Goal: Task Accomplishment & Management: Manage account settings

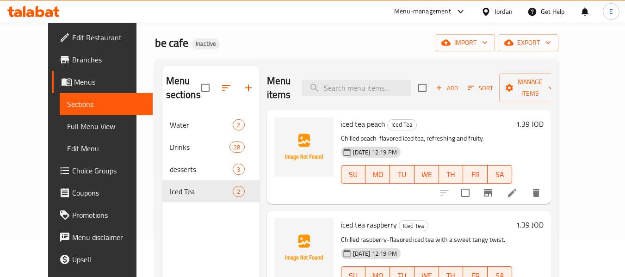
scroll to position [37, 0]
click at [67, 130] on span "Full Menu View" at bounding box center [106, 126] width 78 height 11
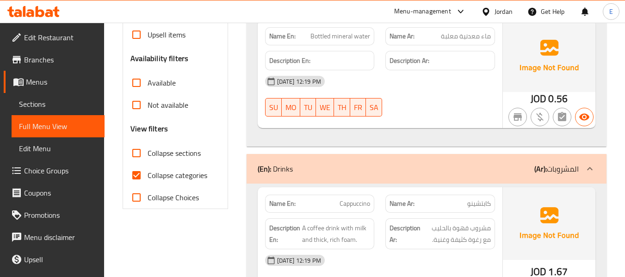
scroll to position [268, 0]
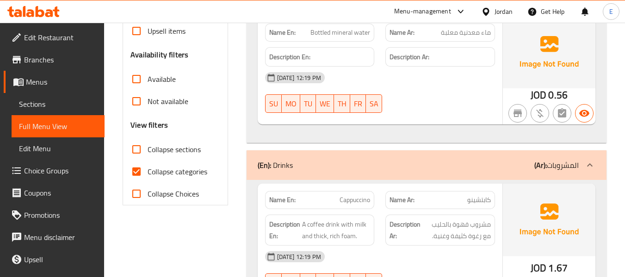
click at [137, 170] on input "Collapse categories" at bounding box center [136, 172] width 22 height 22
checkbox input "false"
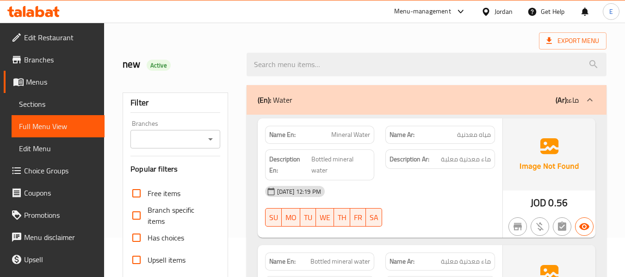
scroll to position [0, 0]
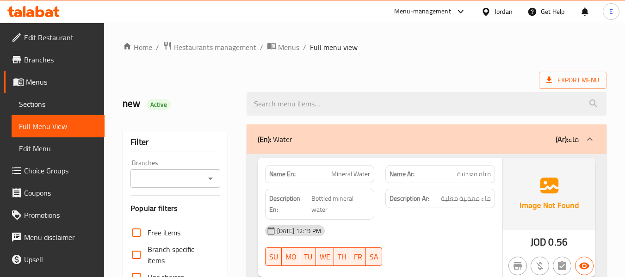
click at [465, 82] on div "Export Menu" at bounding box center [365, 80] width 484 height 17
click at [22, 99] on span "Sections" at bounding box center [58, 104] width 78 height 11
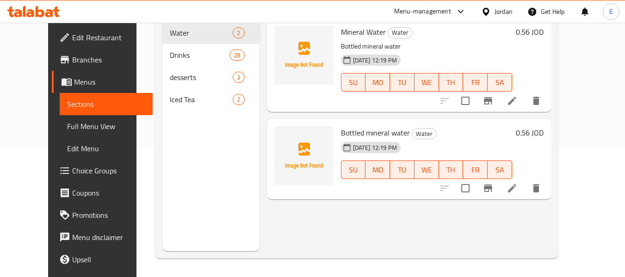
scroll to position [83, 0]
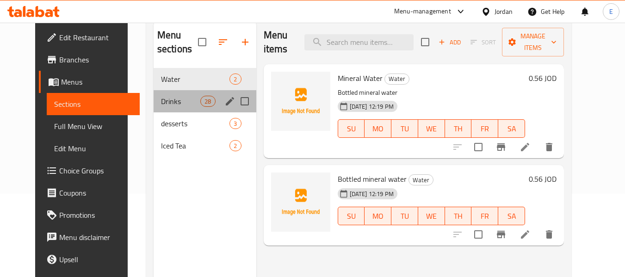
click at [162, 108] on div "Drinks 28" at bounding box center [205, 101] width 103 height 22
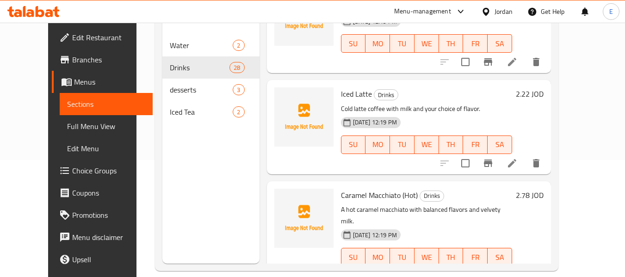
scroll to position [130, 0]
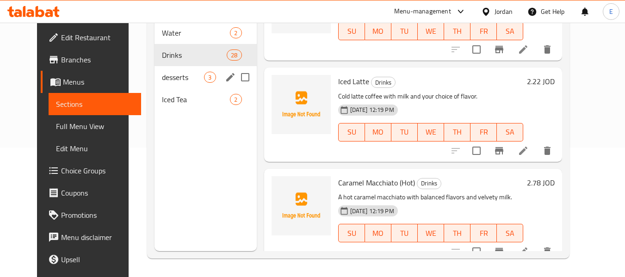
click at [192, 76] on span "desserts" at bounding box center [183, 77] width 42 height 11
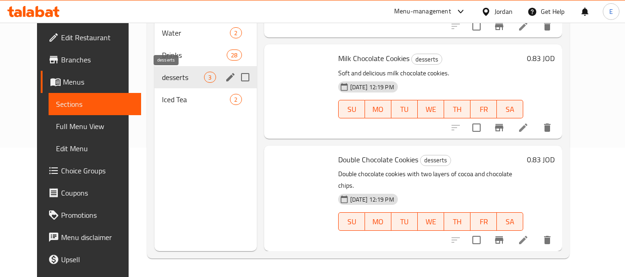
scroll to position [63, 0]
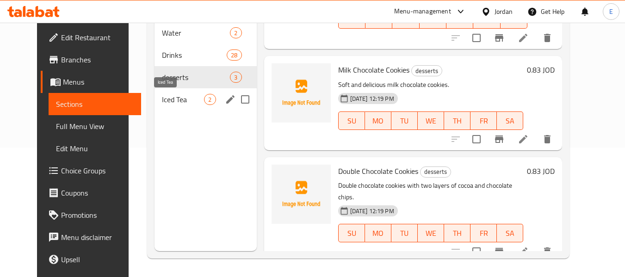
click at [162, 100] on span "Iced Tea" at bounding box center [183, 99] width 42 height 11
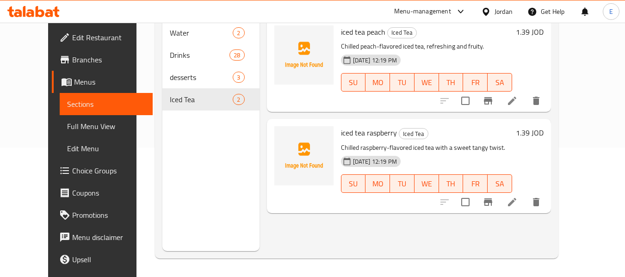
click at [72, 37] on span "Edit Restaurant" at bounding box center [108, 37] width 73 height 11
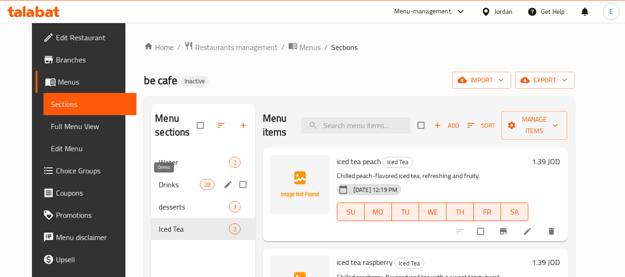
click at [159, 188] on span "Drinks" at bounding box center [179, 184] width 41 height 11
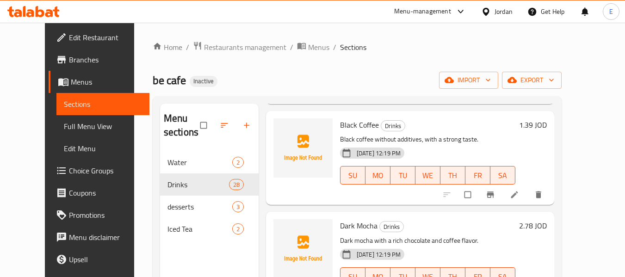
scroll to position [1527, 0]
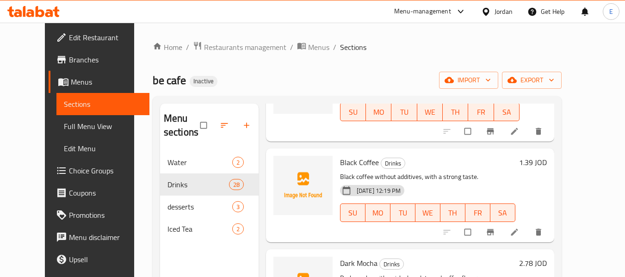
click at [71, 130] on span "Full Menu View" at bounding box center [103, 126] width 78 height 11
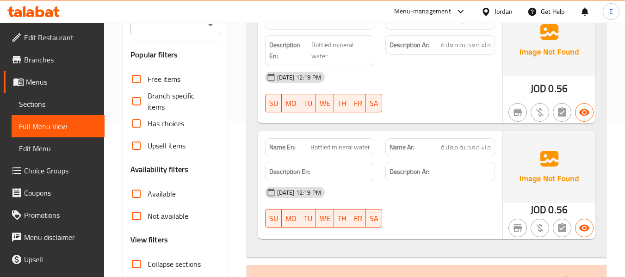
scroll to position [231, 0]
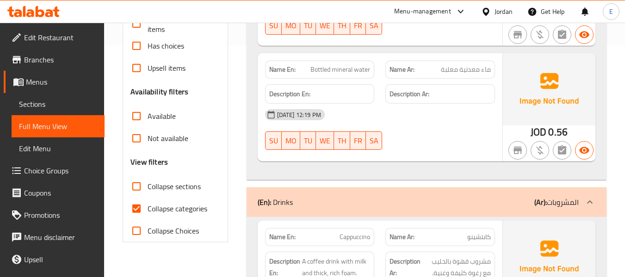
click at [135, 212] on input "Collapse categories" at bounding box center [136, 209] width 22 height 22
checkbox input "false"
click at [141, 186] on input "Collapse sections" at bounding box center [136, 186] width 22 height 22
checkbox input "true"
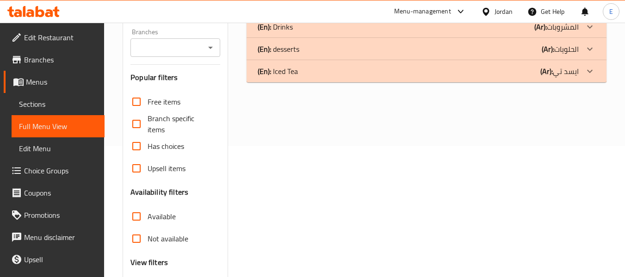
scroll to position [30, 0]
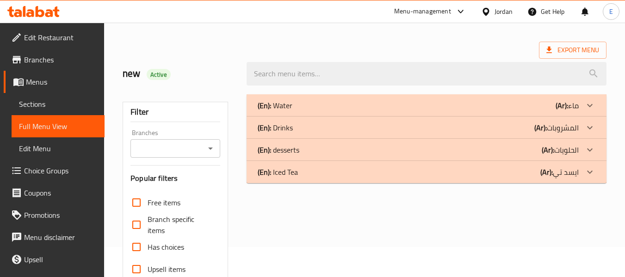
click at [481, 100] on div "(En): Water (Ar): ماء" at bounding box center [418, 105] width 321 height 11
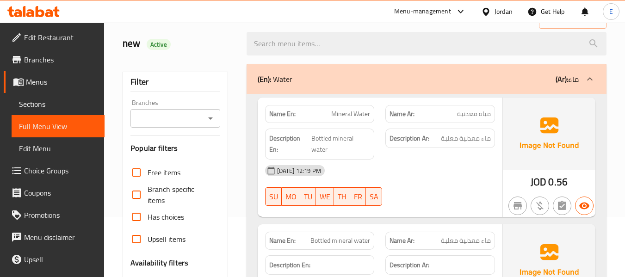
scroll to position [76, 0]
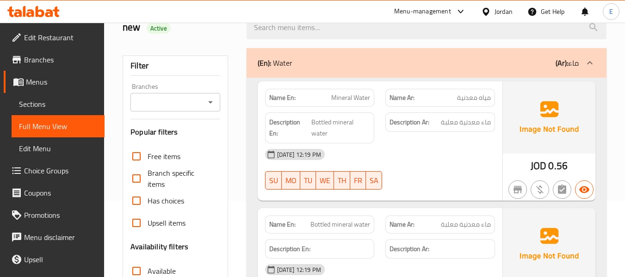
click at [481, 100] on span "مياه معدنية" at bounding box center [474, 98] width 34 height 10
click at [337, 107] on div "Description En: Bottled mineral water" at bounding box center [320, 128] width 121 height 42
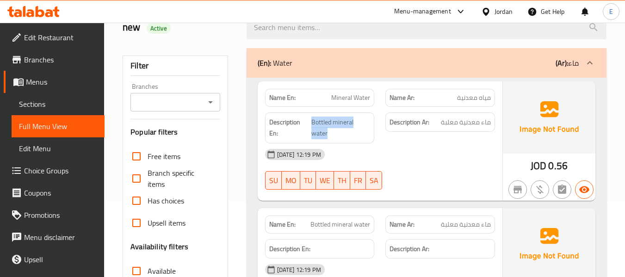
click at [337, 107] on div "Description En: Bottled mineral water" at bounding box center [320, 128] width 121 height 42
click at [461, 129] on div "Description Ar: ماء معدنية معلبة" at bounding box center [440, 122] width 110 height 20
click at [365, 133] on span "Bottled mineral water" at bounding box center [340, 128] width 59 height 23
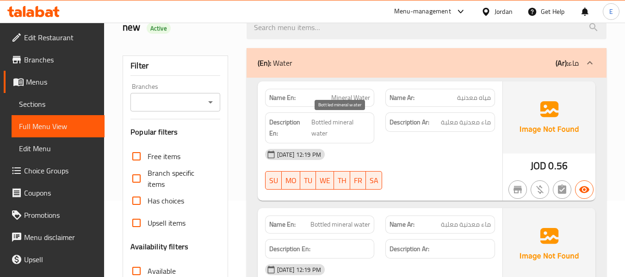
click at [365, 133] on span "Bottled mineral water" at bounding box center [340, 128] width 59 height 23
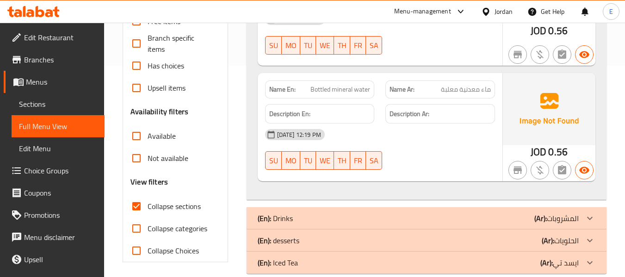
scroll to position [227, 0]
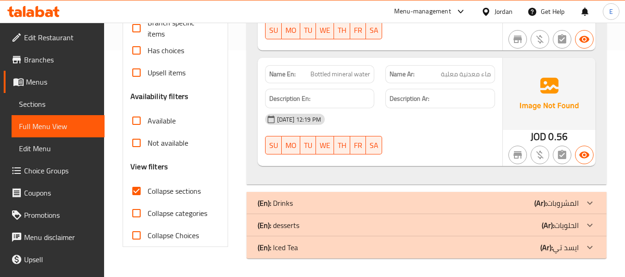
click at [431, 196] on div "(En): Drinks (Ar): المشروبات" at bounding box center [427, 203] width 360 height 22
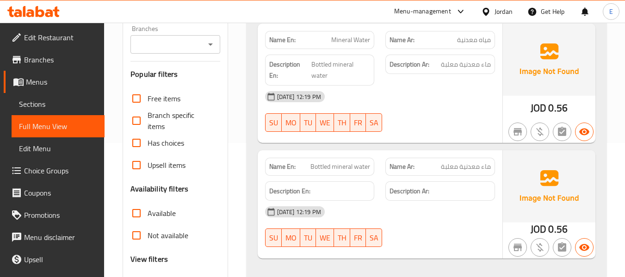
scroll to position [88, 0]
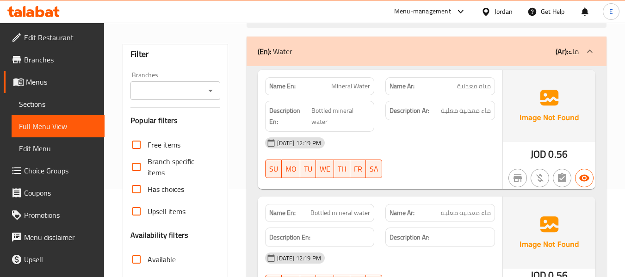
click at [357, 87] on span "Mineral Water" at bounding box center [350, 86] width 39 height 10
copy span "Mineral Water"
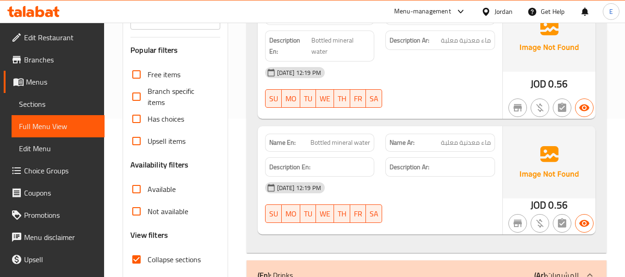
scroll to position [180, 0]
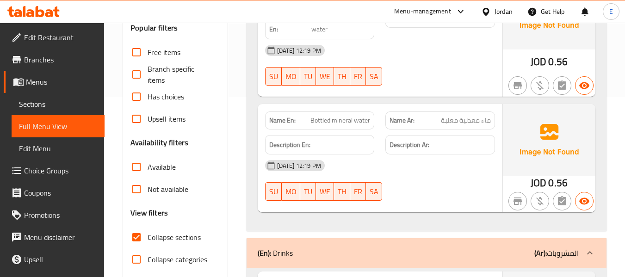
click at [357, 117] on span "Bottled mineral water" at bounding box center [341, 121] width 60 height 10
copy span "Bottled mineral water"
click at [359, 125] on span "Bottled mineral water" at bounding box center [341, 121] width 60 height 10
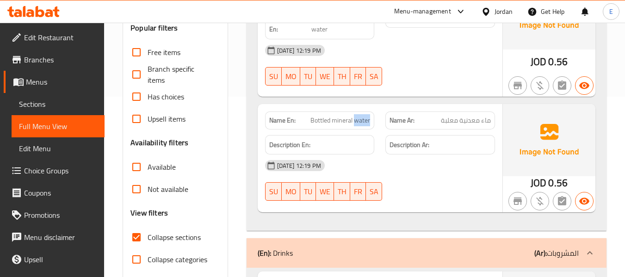
click at [359, 125] on span "Bottled mineral water" at bounding box center [341, 121] width 60 height 10
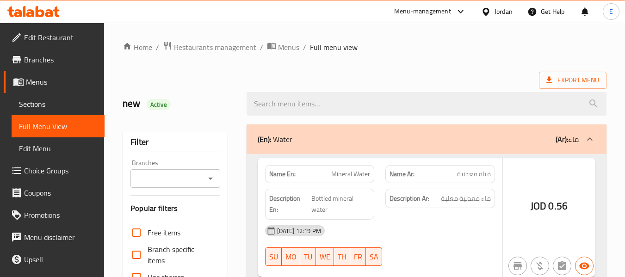
click at [50, 112] on link "Sections" at bounding box center [58, 104] width 93 height 22
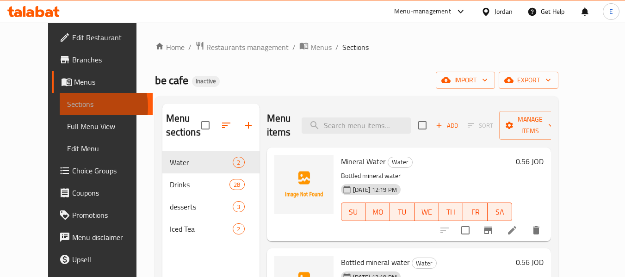
click at [67, 107] on span "Sections" at bounding box center [106, 104] width 78 height 11
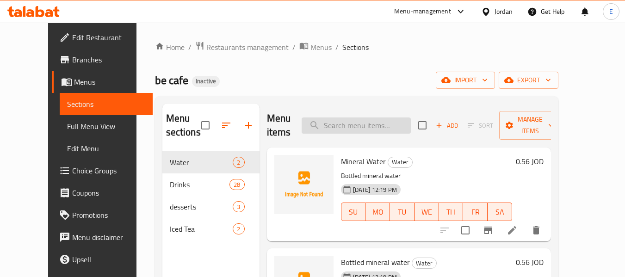
click at [358, 121] on input "search" at bounding box center [356, 126] width 109 height 16
paste input "Bottled mineral water"
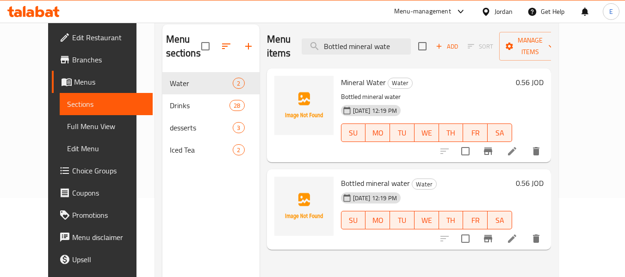
scroll to position [93, 0]
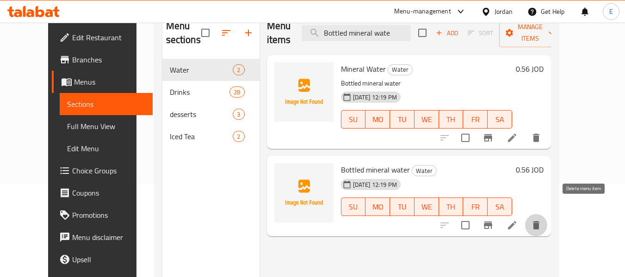
click at [542, 220] on icon "delete" at bounding box center [536, 225] width 11 height 11
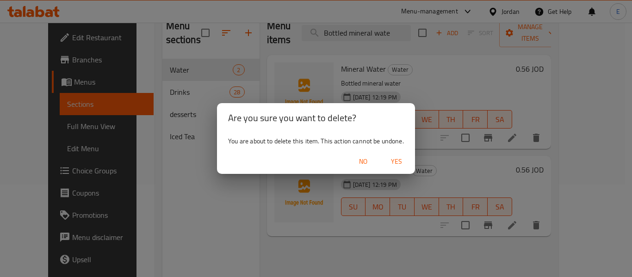
click at [393, 158] on span "Yes" at bounding box center [396, 162] width 22 height 12
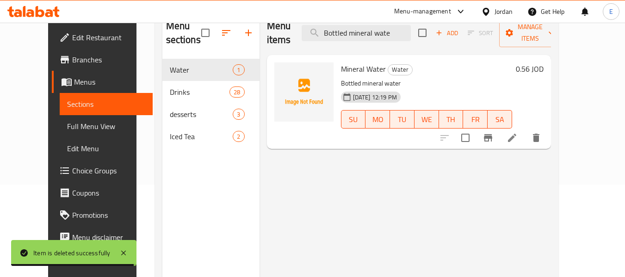
scroll to position [0, 0]
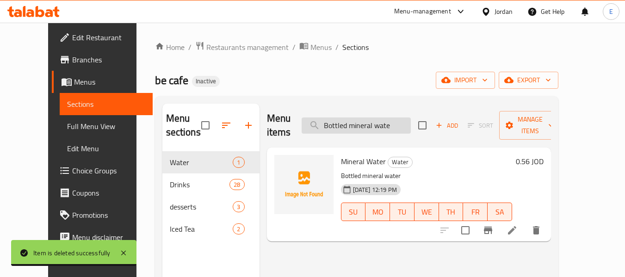
click at [363, 118] on input "Bottled mineral wate" at bounding box center [356, 126] width 109 height 16
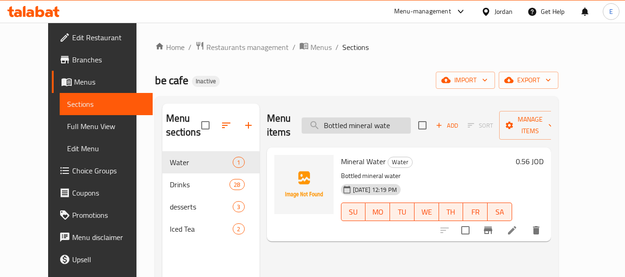
click at [363, 118] on input "Bottled mineral wate" at bounding box center [356, 126] width 109 height 16
paste input "Mocha Frapp"
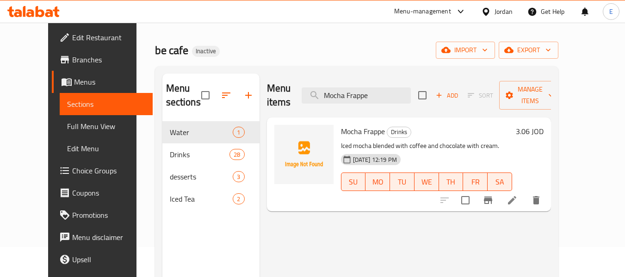
scroll to position [46, 0]
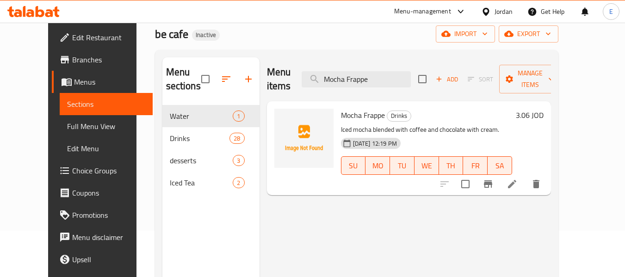
type input "Mocha Frappe"
click at [525, 176] on li at bounding box center [512, 184] width 26 height 17
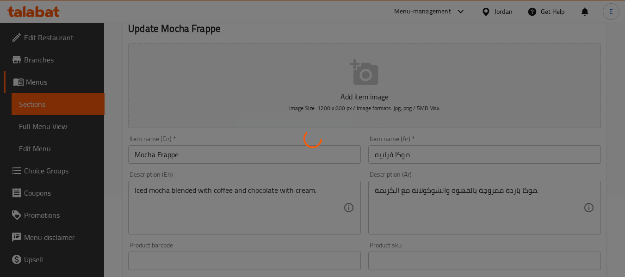
scroll to position [139, 0]
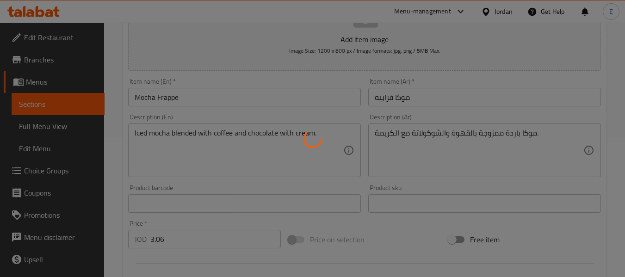
click at [205, 158] on div at bounding box center [312, 138] width 625 height 277
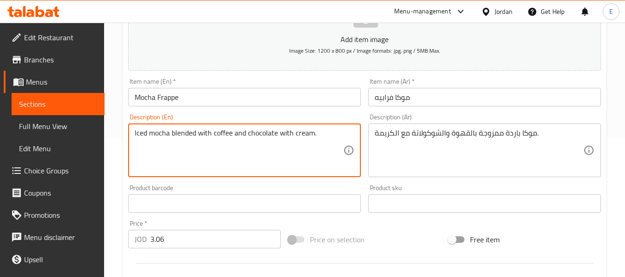
drag, startPoint x: 148, startPoint y: 136, endPoint x: 132, endPoint y: 139, distance: 16.0
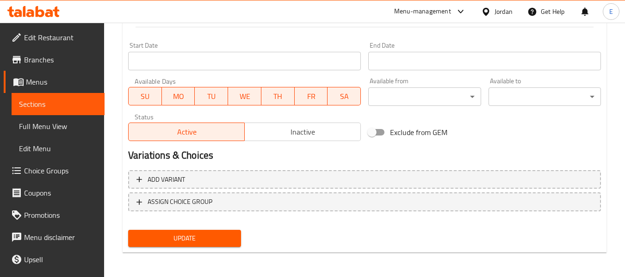
scroll to position [377, 0]
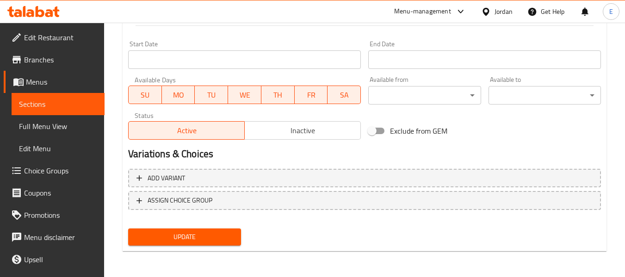
type textarea "cold mocha blended with coffee and chocolate with cream."
click at [190, 245] on button "Update" at bounding box center [184, 237] width 112 height 17
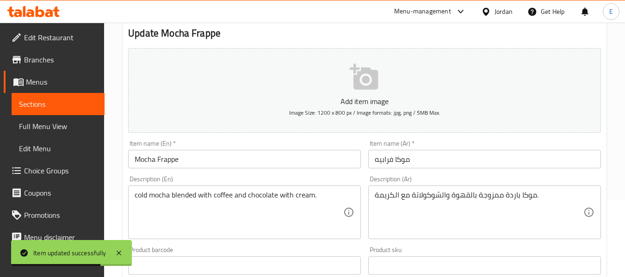
scroll to position [6, 0]
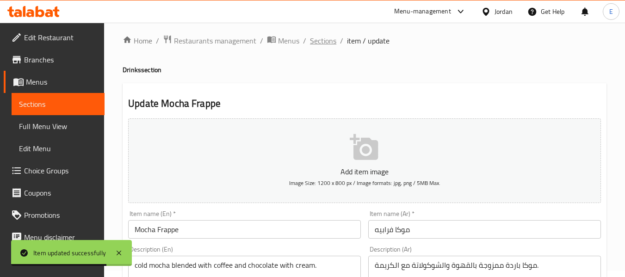
click at [320, 41] on span "Sections" at bounding box center [323, 40] width 26 height 11
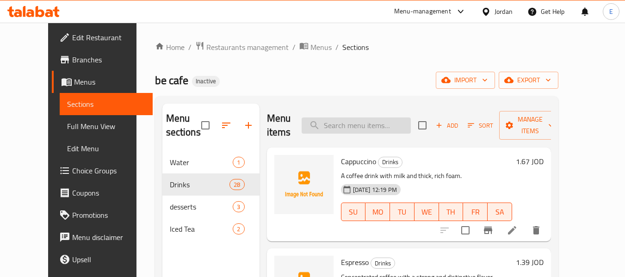
click at [371, 125] on input "search" at bounding box center [356, 126] width 109 height 16
paste input "Tufali"
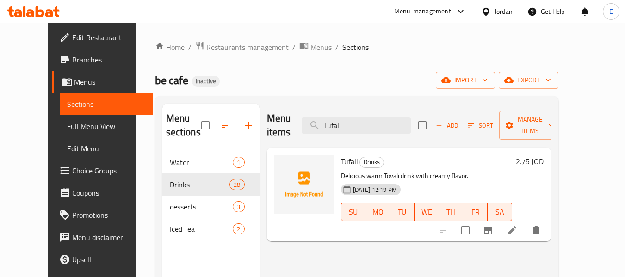
type input "Tufali"
click at [518, 225] on icon at bounding box center [512, 230] width 11 height 11
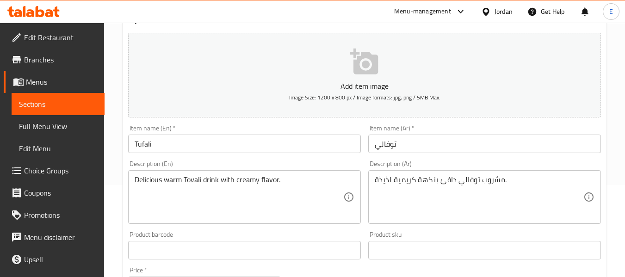
scroll to position [93, 0]
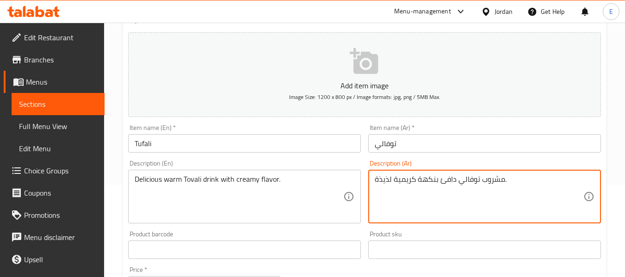
click at [390, 177] on textarea "مشروب توفالي دافئ بنكهة كريمية لذيذة." at bounding box center [479, 197] width 209 height 44
type textarea "مشروب توفالي دافئ بنكهة كريمية ."
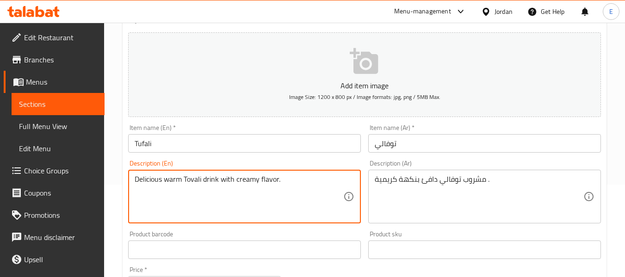
drag, startPoint x: 162, startPoint y: 180, endPoint x: 125, endPoint y: 178, distance: 36.6
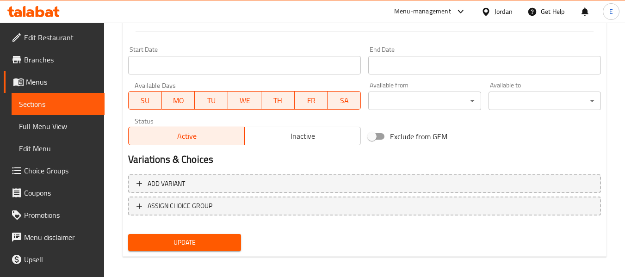
scroll to position [377, 0]
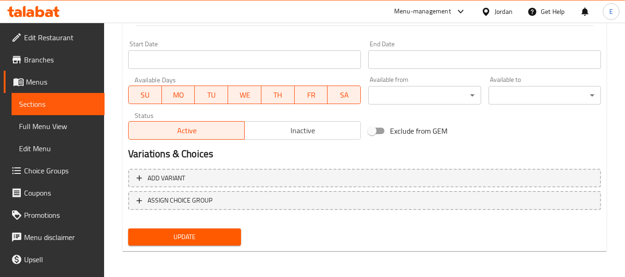
type textarea "warm Tovali drink with creamy flavor."
click at [184, 235] on span "Update" at bounding box center [185, 237] width 98 height 12
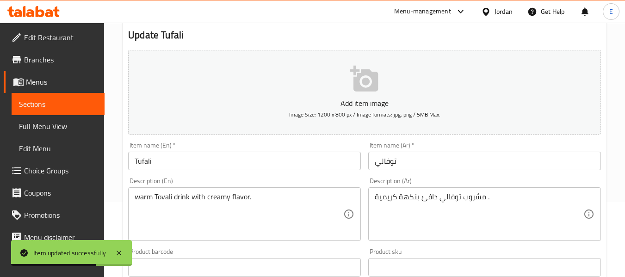
scroll to position [6, 0]
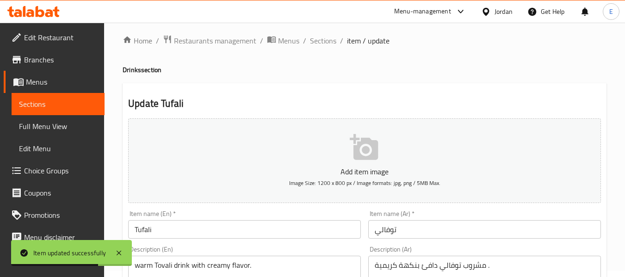
click at [317, 43] on span "Sections" at bounding box center [323, 40] width 26 height 11
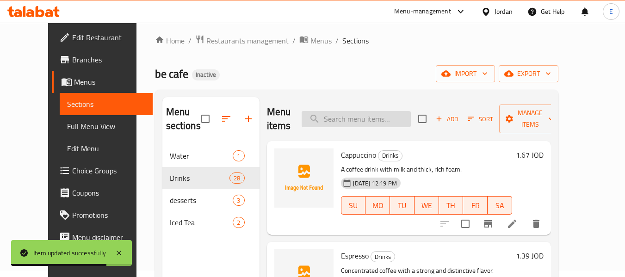
click at [360, 115] on input "search" at bounding box center [356, 119] width 109 height 16
paste input "iced tea raspberry"
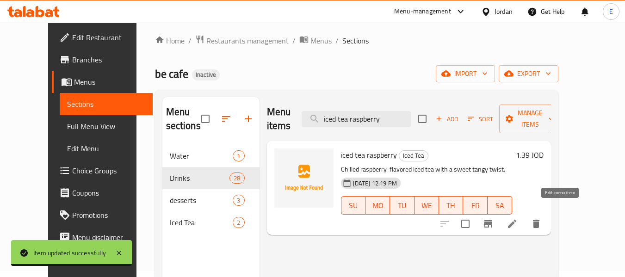
type input "iced tea raspberry"
click at [518, 218] on icon at bounding box center [512, 223] width 11 height 11
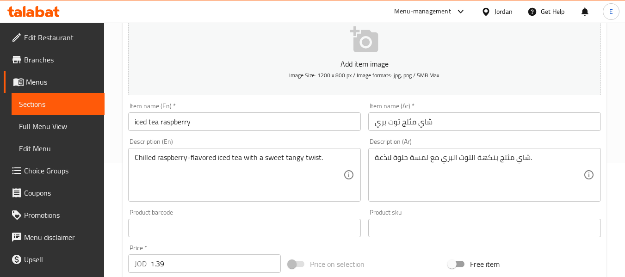
scroll to position [139, 0]
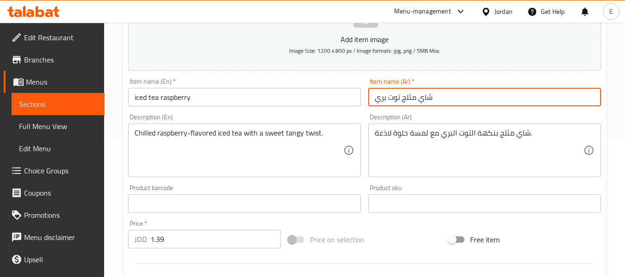
click at [449, 95] on input "شاي مثلج توت بري" at bounding box center [484, 97] width 233 height 19
type input "شاي مثلج توت بري أحمر"
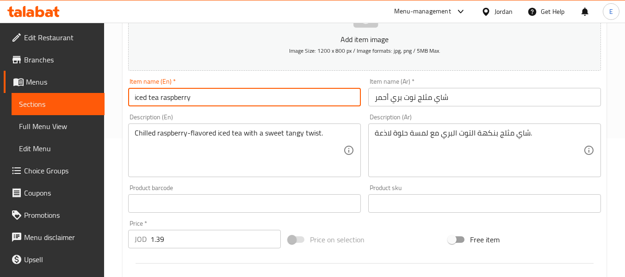
click at [196, 95] on input "iced tea raspberry" at bounding box center [244, 97] width 233 height 19
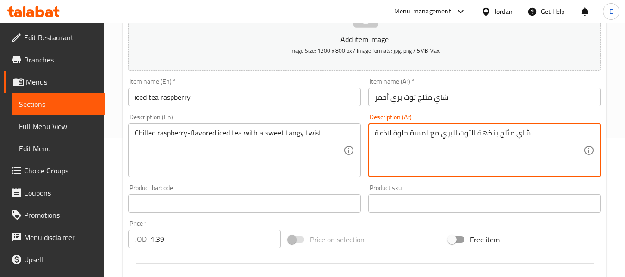
click at [439, 134] on textarea "شاي مثلج بنكهة التوت البري مع لمسة حلوة لاذعة." at bounding box center [479, 151] width 209 height 44
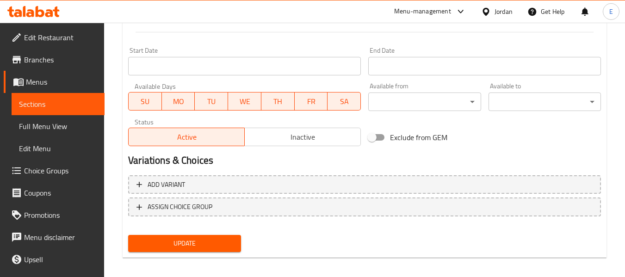
scroll to position [377, 0]
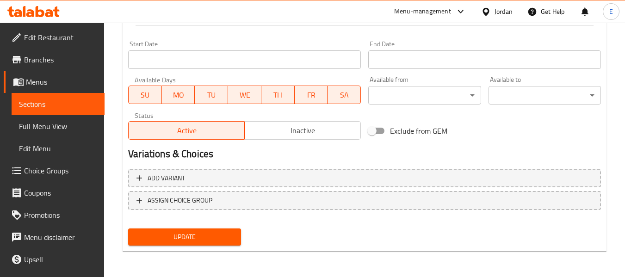
type textarea "شاي مثلج بنكهة التوت البري الأحمر مع لمسة حلوة لاذعة."
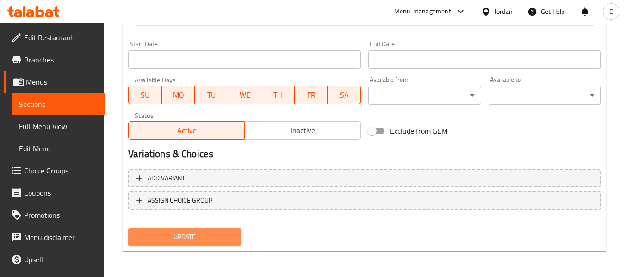
click at [222, 238] on span "Update" at bounding box center [185, 237] width 98 height 12
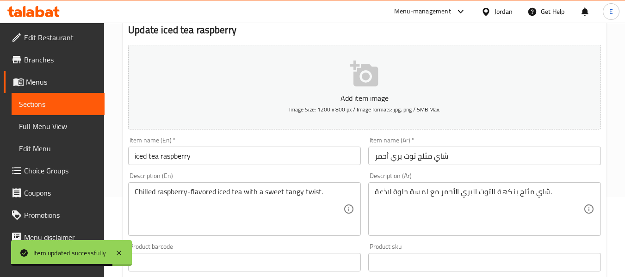
scroll to position [0, 0]
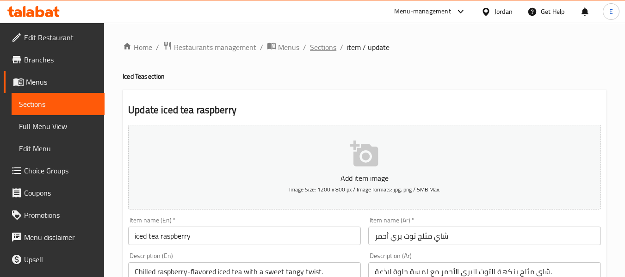
click at [321, 47] on span "Sections" at bounding box center [323, 47] width 26 height 11
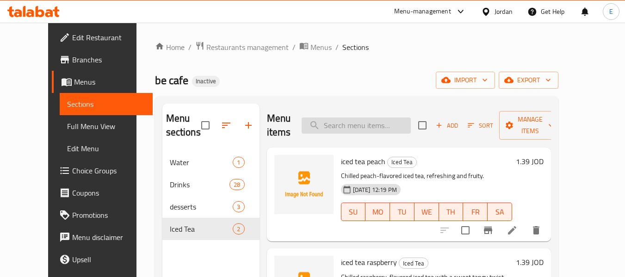
click at [342, 120] on input "search" at bounding box center [356, 126] width 109 height 16
paste input "Flavored Latte"
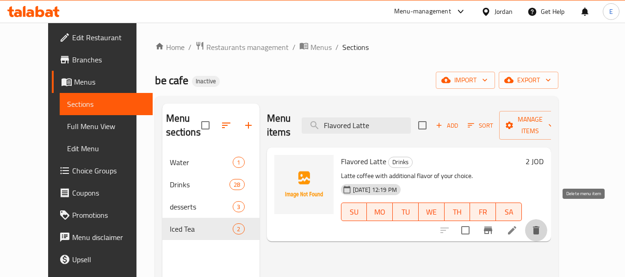
click at [540, 226] on icon "delete" at bounding box center [536, 230] width 6 height 8
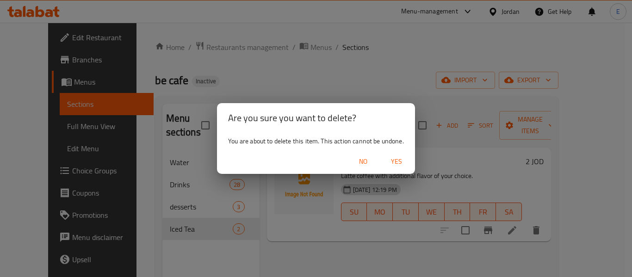
click at [397, 158] on span "Yes" at bounding box center [396, 162] width 22 height 12
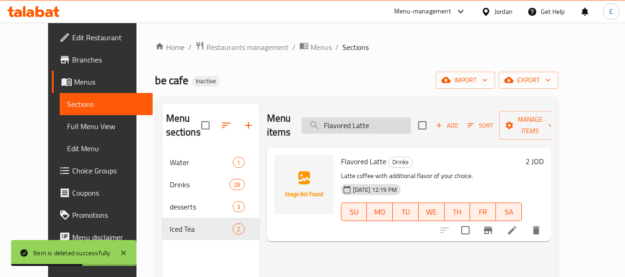
click at [381, 118] on input "Flavored Latte" at bounding box center [356, 126] width 109 height 16
paste input "Be Chic (Sina Pink)"
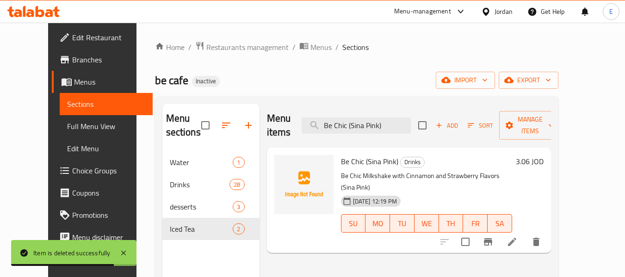
type input "Be Chic (Sina Pink)"
click at [516, 238] on icon at bounding box center [512, 242] width 8 height 8
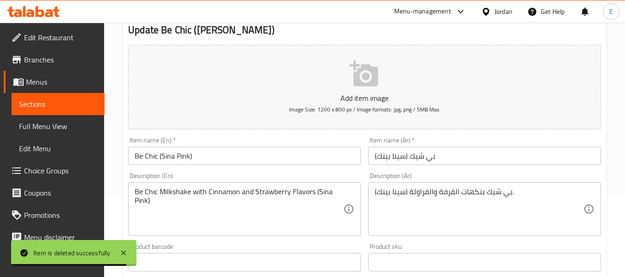
scroll to position [93, 0]
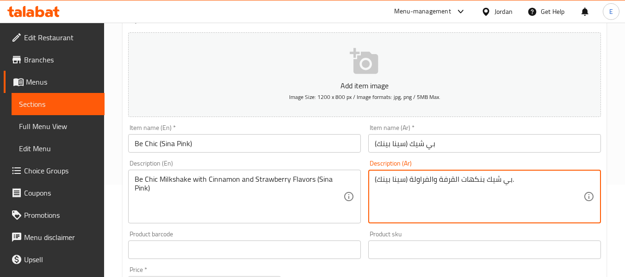
click at [482, 180] on textarea "بي شيك بنكهات القرفة والفراولة (سينا بينك)." at bounding box center [479, 197] width 209 height 44
click at [485, 181] on textarea "بي شيك بنكهات القرفة والفراولة (سينا بينك)." at bounding box center [479, 197] width 209 height 44
click at [484, 179] on textarea "بي شيك بنكهات القرفة والفراولة (سينا بينك)." at bounding box center [479, 197] width 209 height 44
click at [477, 200] on textarea "بي شيك ميلك شيك بنكهات القرفة والفراولة (سينا بينك)." at bounding box center [479, 197] width 209 height 44
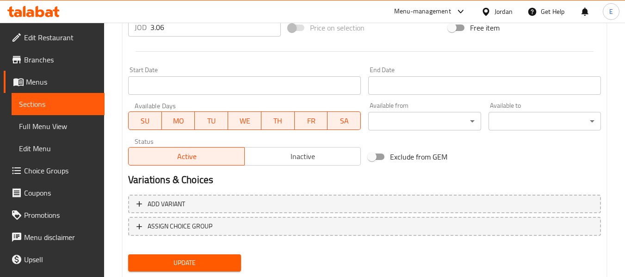
scroll to position [377, 0]
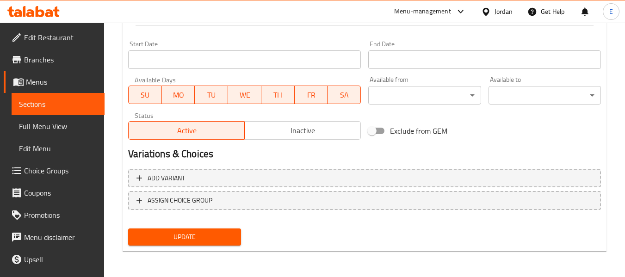
type textarea "بي شيك ميلك شيك بنكهات القرفة والفراولة (سينا بينك)."
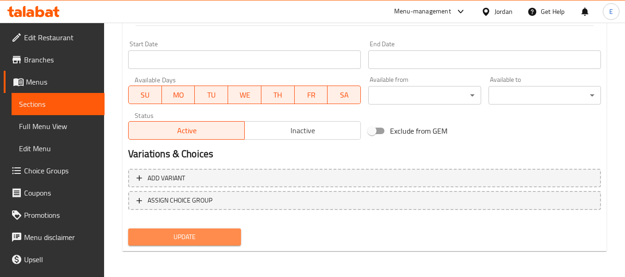
click at [207, 243] on button "Update" at bounding box center [184, 237] width 112 height 17
click at [207, 243] on div at bounding box center [312, 138] width 625 height 277
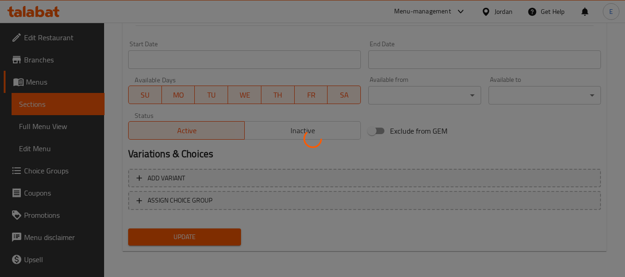
click at [207, 243] on div at bounding box center [312, 138] width 625 height 277
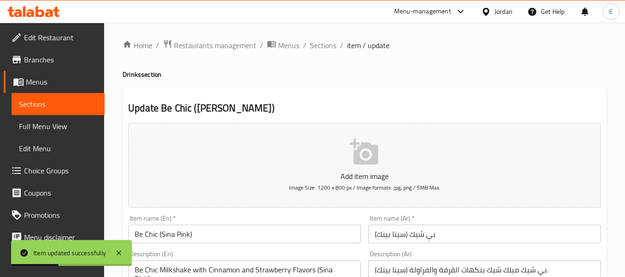
scroll to position [0, 0]
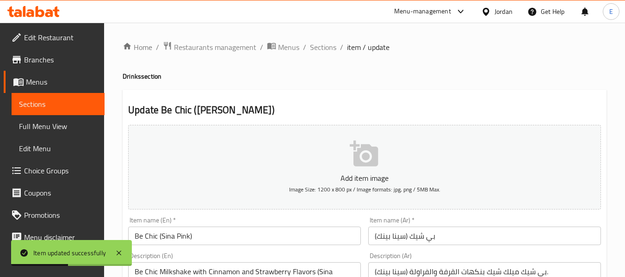
drag, startPoint x: 318, startPoint y: 49, endPoint x: 342, endPoint y: 68, distance: 31.2
click at [318, 49] on span "Sections" at bounding box center [323, 47] width 26 height 11
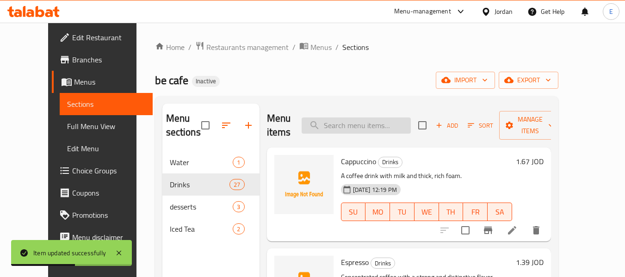
click at [369, 118] on input "search" at bounding box center [356, 126] width 109 height 16
paste input "Iced Latte"
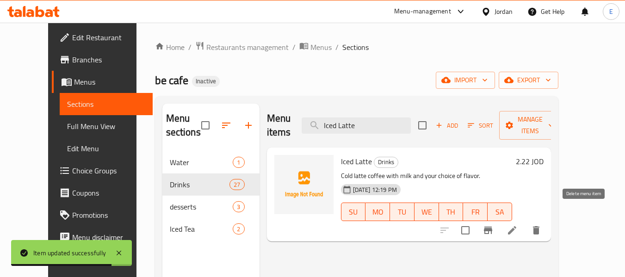
type input "Iced Latte"
click at [542, 225] on icon "delete" at bounding box center [536, 230] width 11 height 11
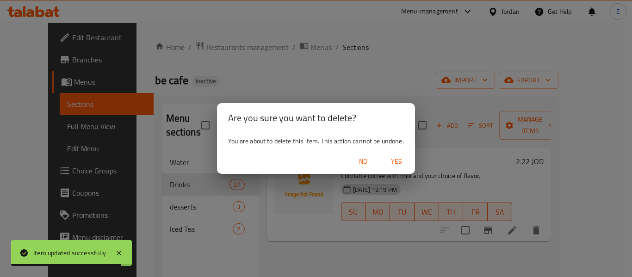
click at [398, 160] on span "Yes" at bounding box center [396, 162] width 22 height 12
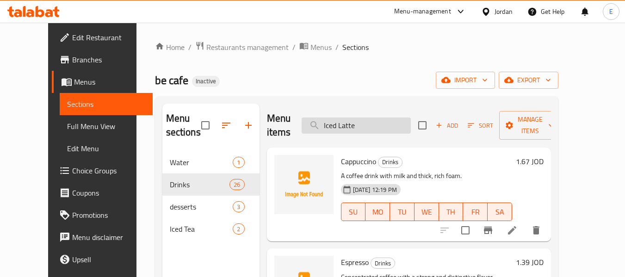
click at [358, 124] on input "Iced Latte" at bounding box center [356, 126] width 109 height 16
click at [385, 75] on div "be cafe Inactive import export" at bounding box center [357, 80] width 404 height 17
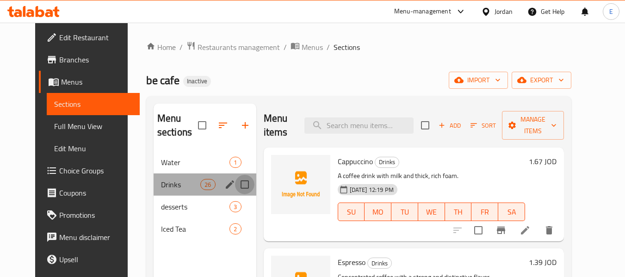
click at [235, 191] on input "Menu sections" at bounding box center [244, 184] width 19 height 19
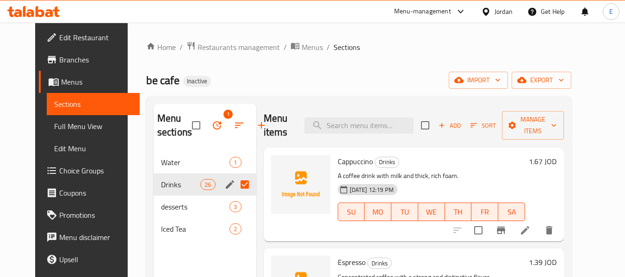
click at [237, 182] on input "Menu sections" at bounding box center [244, 184] width 19 height 19
checkbox input "false"
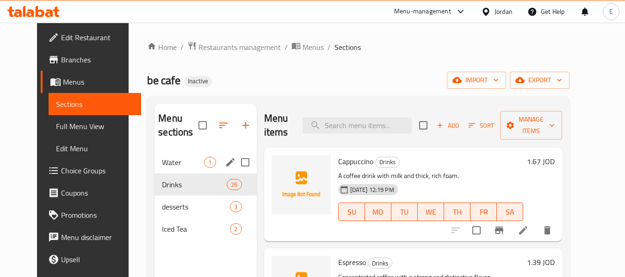
drag, startPoint x: 217, startPoint y: 155, endPoint x: 228, endPoint y: 160, distance: 12.2
click at [236, 160] on input "Menu sections" at bounding box center [245, 162] width 19 height 19
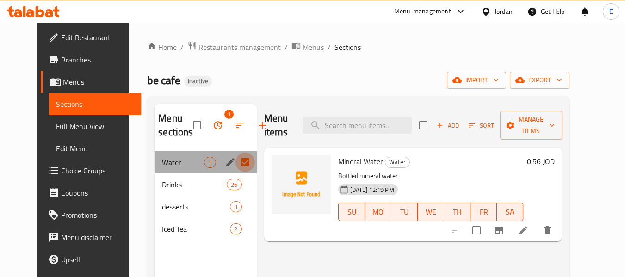
click at [236, 160] on input "Menu sections" at bounding box center [245, 162] width 19 height 19
checkbox input "false"
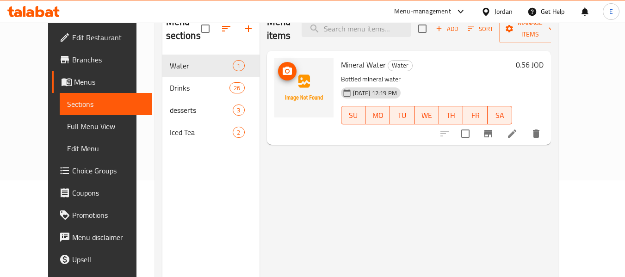
scroll to position [130, 0]
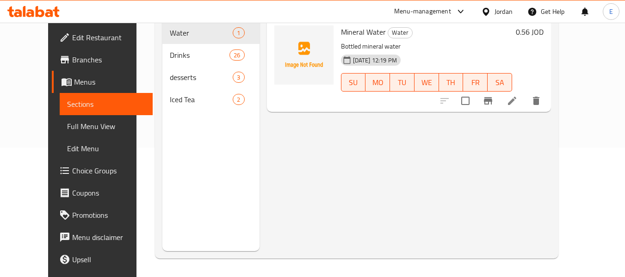
click at [318, 152] on div "Menu items Add Sort Manage items Mineral Water Water Bottled mineral water 30-0…" at bounding box center [406, 112] width 292 height 277
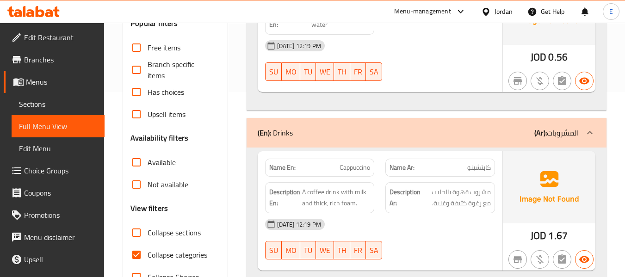
scroll to position [231, 0]
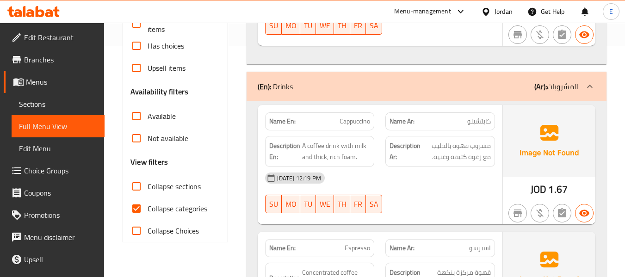
click at [135, 206] on input "Collapse categories" at bounding box center [136, 209] width 22 height 22
checkbox input "false"
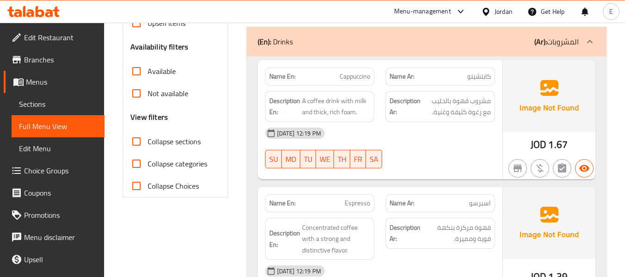
scroll to position [278, 0]
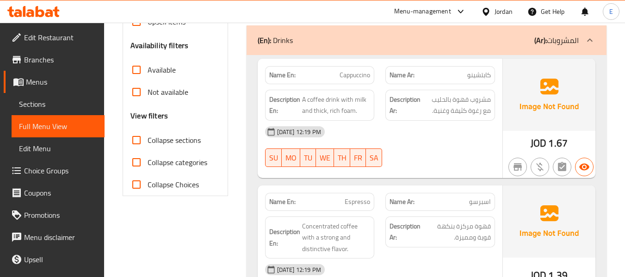
click at [475, 80] on span "كابتشينو" at bounding box center [479, 75] width 24 height 10
click at [358, 70] on span "Cappuccino" at bounding box center [355, 75] width 31 height 10
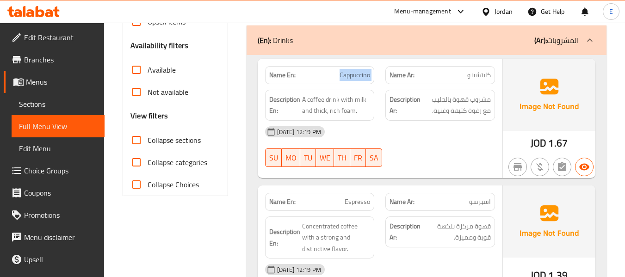
click at [358, 70] on span "Cappuccino" at bounding box center [355, 75] width 31 height 10
click at [483, 87] on div "Description Ar: مشروب قهوة بالحليب مع رغوة كثيفة وغنية." at bounding box center [440, 105] width 121 height 42
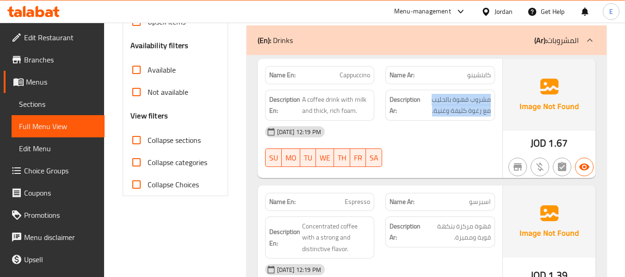
click at [483, 87] on div "Description Ar: مشروب قهوة بالحليب مع رغوة كثيفة وغنية." at bounding box center [440, 105] width 121 height 42
click at [481, 99] on span "مشروب قهوة بالحليب مع رغوة كثيفة وغنية." at bounding box center [456, 105] width 68 height 23
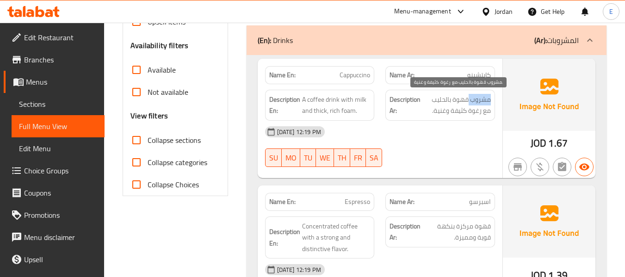
click at [481, 99] on span "مشروب قهوة بالحليب مع رغوة كثيفة وغنية." at bounding box center [456, 105] width 68 height 23
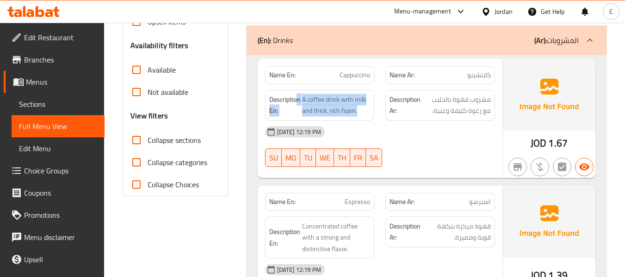
drag, startPoint x: 298, startPoint y: 97, endPoint x: 375, endPoint y: 110, distance: 78.8
click at [375, 110] on div "Description En: A coffee drink with milk and thick, rich foam." at bounding box center [320, 105] width 121 height 42
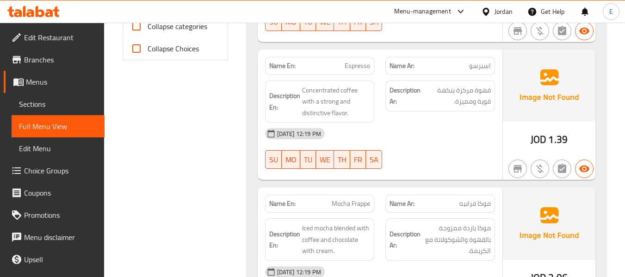
scroll to position [416, 0]
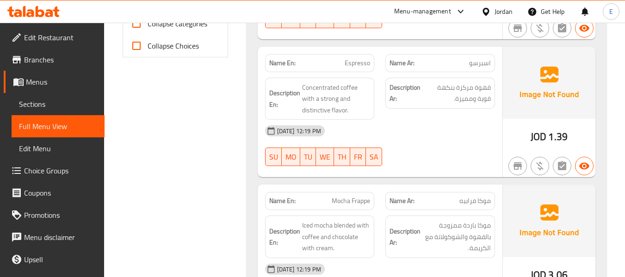
click at [484, 70] on div "Name Ar: اسبرسو" at bounding box center [440, 63] width 110 height 18
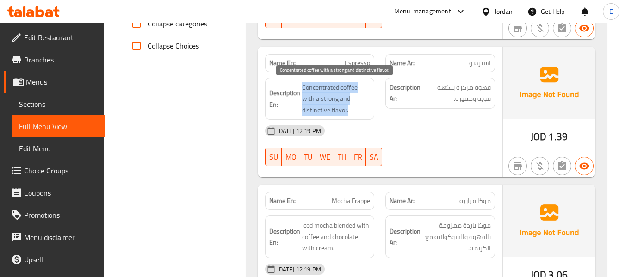
drag, startPoint x: 301, startPoint y: 84, endPoint x: 367, endPoint y: 112, distance: 70.7
click at [367, 112] on h6 "Description En: Concentrated coffee with a strong and distinctive flavor." at bounding box center [319, 99] width 101 height 34
click at [367, 112] on span "Concentrated coffee with a strong and distinctive flavor." at bounding box center [336, 99] width 68 height 34
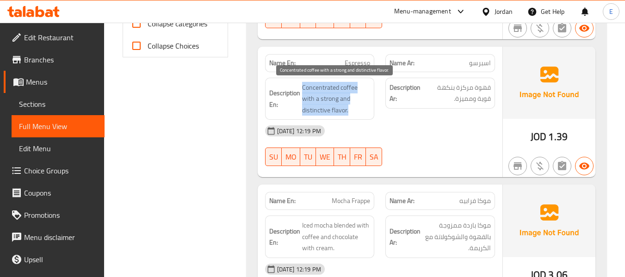
click at [367, 112] on span "Concentrated coffee with a strong and distinctive flavor." at bounding box center [336, 99] width 68 height 34
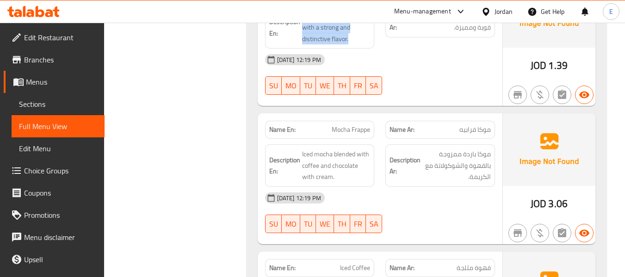
scroll to position [555, 0]
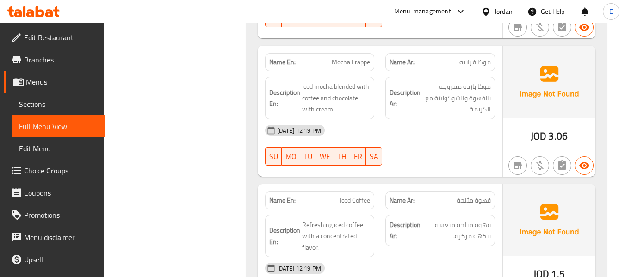
click at [469, 64] on span "موكا فرابيه" at bounding box center [475, 62] width 31 height 10
click at [347, 61] on span "Mocha Frappe" at bounding box center [351, 62] width 38 height 10
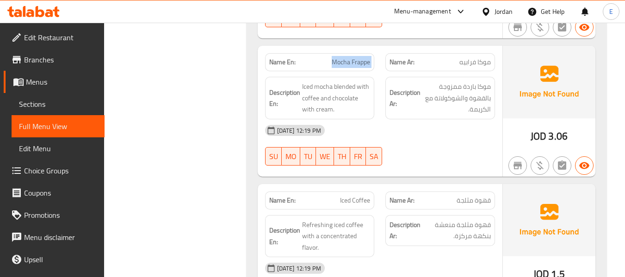
click at [347, 61] on span "Mocha Frappe" at bounding box center [351, 62] width 38 height 10
click at [477, 67] on span "موكا فرابيه" at bounding box center [475, 62] width 31 height 10
click at [446, 150] on div "30-08-2025 12:19 PM SU MO TU WE TH FR SA" at bounding box center [380, 145] width 241 height 52
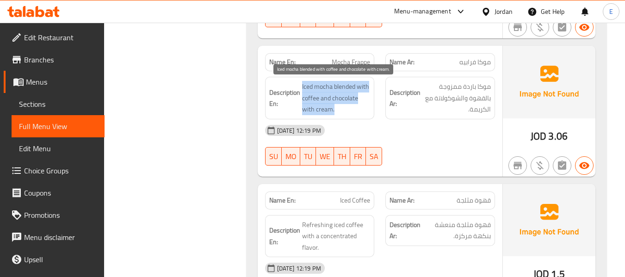
drag, startPoint x: 300, startPoint y: 82, endPoint x: 367, endPoint y: 107, distance: 71.6
click at [367, 107] on h6 "Description En: Iced mocha blended with coffee and chocolate with cream." at bounding box center [319, 98] width 101 height 34
click at [367, 107] on span "Iced mocha blended with coffee and chocolate with cream." at bounding box center [336, 98] width 68 height 34
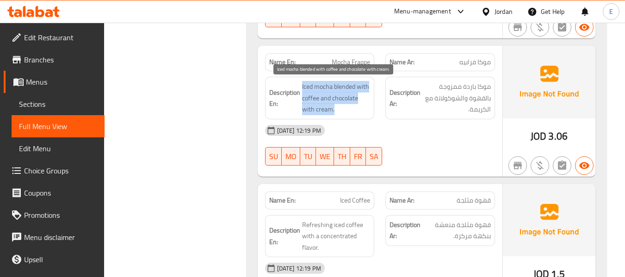
click at [367, 107] on span "Iced mocha blended with coffee and chocolate with cream." at bounding box center [336, 98] width 68 height 34
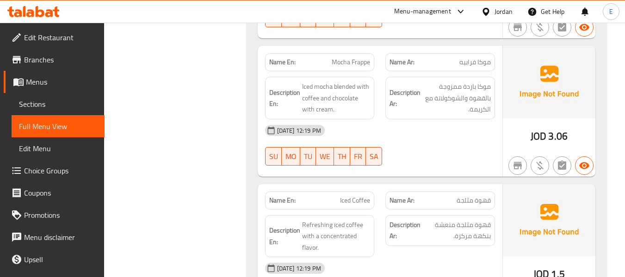
click at [426, 152] on div "30-08-2025 12:19 PM SU MO TU WE TH FR SA" at bounding box center [380, 145] width 241 height 52
drag, startPoint x: 301, startPoint y: 82, endPoint x: 370, endPoint y: 99, distance: 71.6
click at [371, 110] on div "Description En: Iced mocha blended with coffee and chocolate with cream." at bounding box center [320, 98] width 110 height 43
click at [368, 59] on span "Mocha Frappe" at bounding box center [351, 62] width 38 height 10
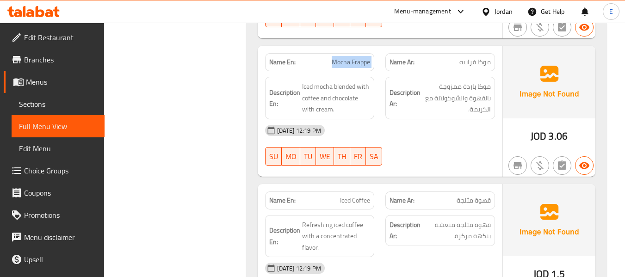
click at [368, 59] on span "Mocha Frappe" at bounding box center [351, 62] width 38 height 10
copy span "Mocha Frappe"
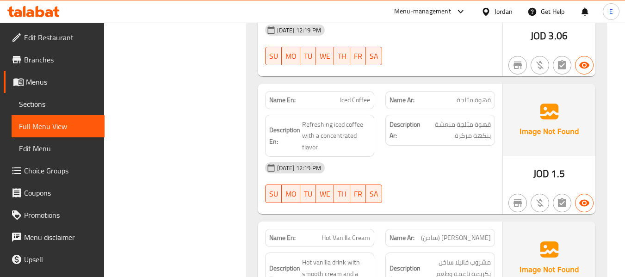
scroll to position [648, 0]
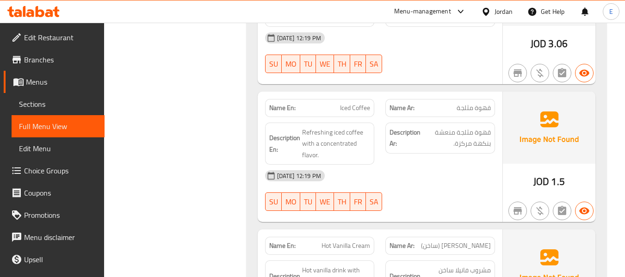
click at [548, 176] on span "JOD" at bounding box center [542, 182] width 16 height 18
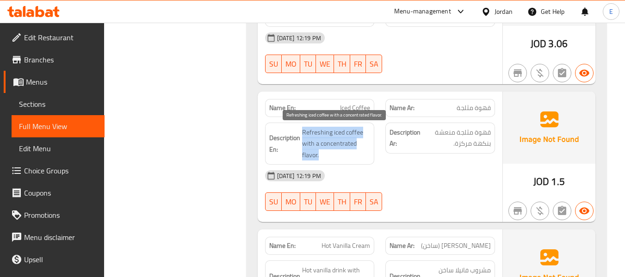
drag, startPoint x: 333, startPoint y: 134, endPoint x: 361, endPoint y: 156, distance: 35.6
click at [361, 156] on h6 "Description En: Refreshing iced coffee with a concentrated flavor." at bounding box center [319, 144] width 101 height 34
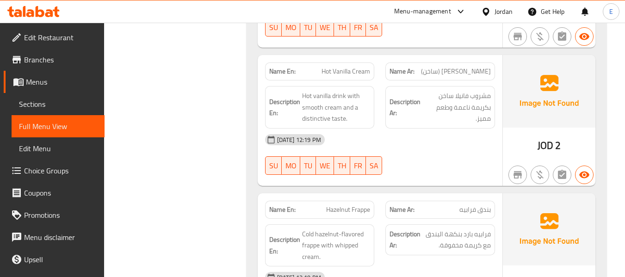
scroll to position [833, 0]
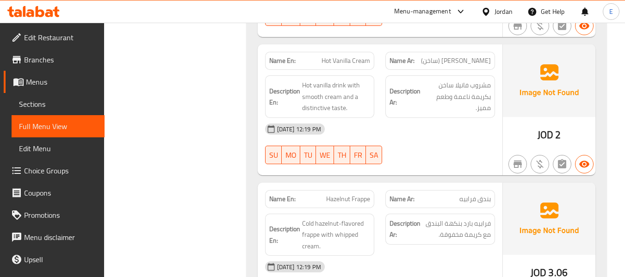
click at [483, 66] on span "[PERSON_NAME] (ساخن)" at bounding box center [456, 61] width 70 height 10
click at [355, 67] on div "Name En: Hot Vanilla Cream" at bounding box center [320, 61] width 110 height 18
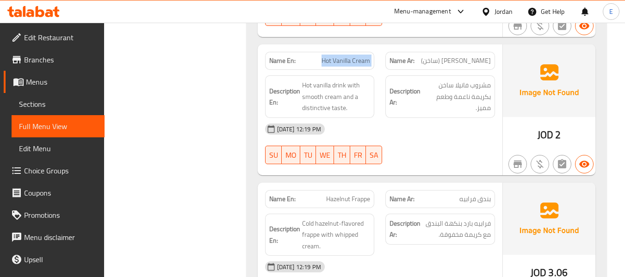
click at [355, 67] on div "Name En: Hot Vanilla Cream" at bounding box center [320, 61] width 110 height 18
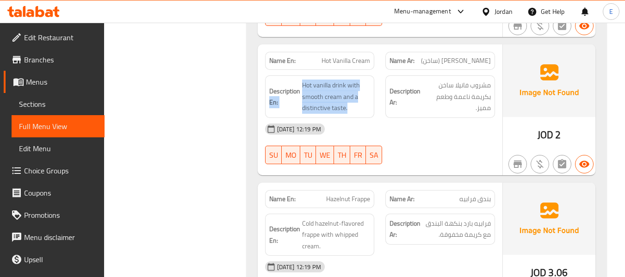
drag, startPoint x: 300, startPoint y: 86, endPoint x: 362, endPoint y: 116, distance: 68.9
click at [362, 116] on div "Description En: Hot vanilla drink with smooth cream and a distinctive taste." at bounding box center [320, 96] width 110 height 43
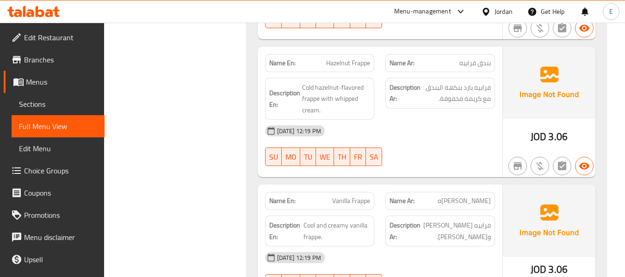
scroll to position [972, 0]
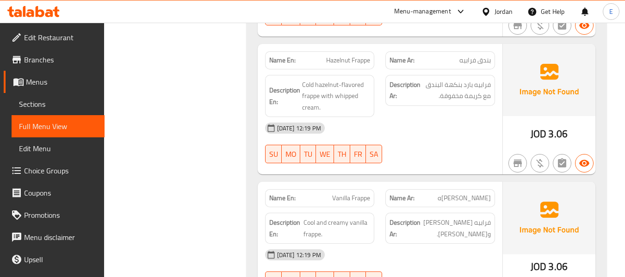
click at [468, 65] on span "بندق فرابيه" at bounding box center [475, 61] width 31 height 10
click at [467, 97] on span "فرابيه بارد بنكهة البندق مع كريمة مخفوقة." at bounding box center [456, 90] width 68 height 23
drag, startPoint x: 300, startPoint y: 77, endPoint x: 378, endPoint y: 102, distance: 81.7
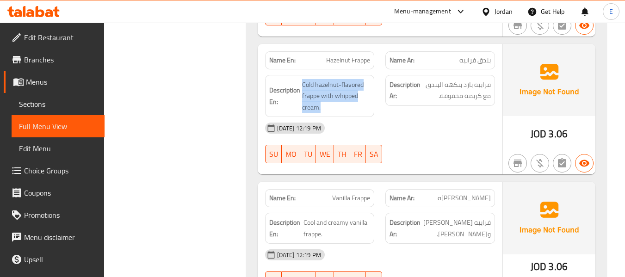
click at [378, 102] on div "Description En: Cold hazelnut-flavored frappe with whipped cream." at bounding box center [320, 96] width 121 height 54
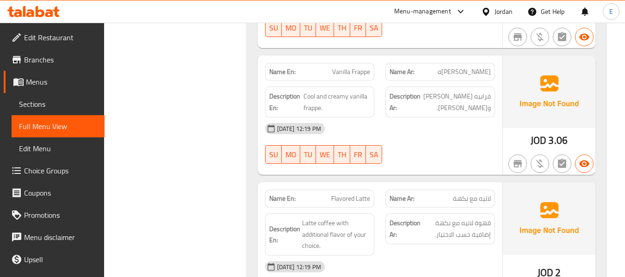
scroll to position [1111, 0]
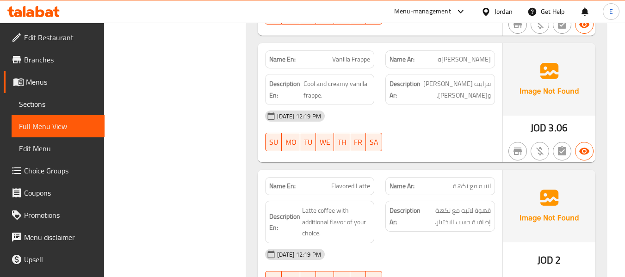
click at [482, 64] on span "[PERSON_NAME]ه" at bounding box center [464, 60] width 53 height 10
drag, startPoint x: 305, startPoint y: 86, endPoint x: 368, endPoint y: 99, distance: 64.3
click at [368, 99] on span "Cool and creamy vanilla frappe." at bounding box center [337, 89] width 67 height 23
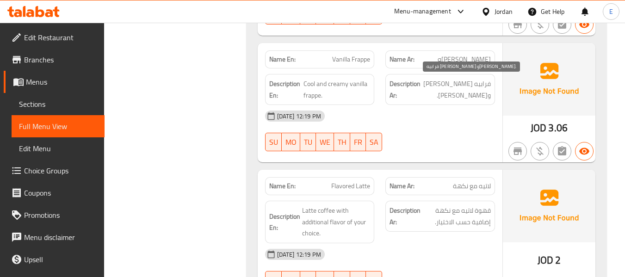
click at [449, 91] on span "فرابيه [PERSON_NAME] و[PERSON_NAME]." at bounding box center [456, 89] width 68 height 23
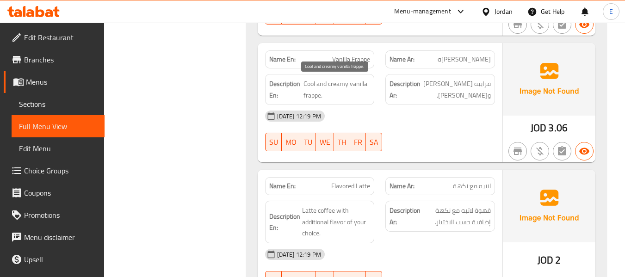
click at [339, 86] on span "Cool and creamy vanilla frappe." at bounding box center [337, 89] width 67 height 23
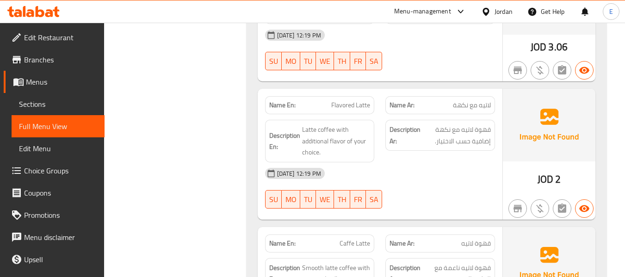
scroll to position [1203, 0]
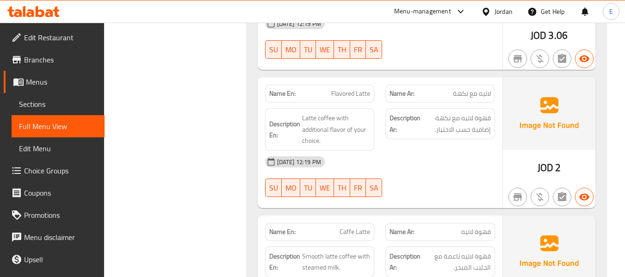
click at [339, 86] on div "Name En: Flavored Latte" at bounding box center [320, 94] width 110 height 18
click at [498, 94] on div "Name Ar: لاتيه مع نكهة" at bounding box center [440, 93] width 121 height 29
click at [470, 93] on span "لاتيه مع نكهة" at bounding box center [472, 94] width 38 height 10
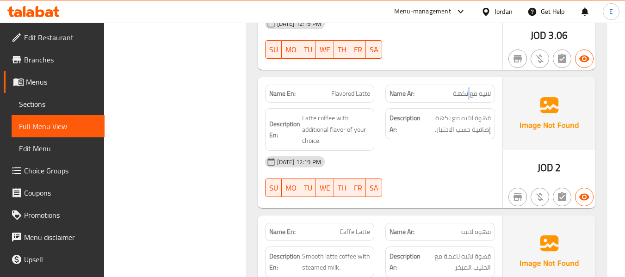
click at [470, 93] on span "لاتيه مع نكهة" at bounding box center [472, 94] width 38 height 10
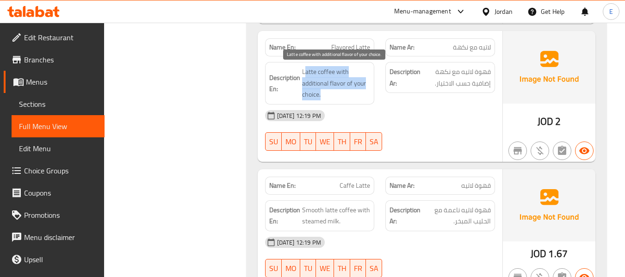
drag, startPoint x: 304, startPoint y: 63, endPoint x: 336, endPoint y: 92, distance: 43.6
click at [336, 92] on div "Description En: Latte coffee with additional flavor of your choice." at bounding box center [320, 83] width 110 height 43
click at [336, 93] on span "Latte coffee with additional flavor of your choice." at bounding box center [336, 83] width 68 height 34
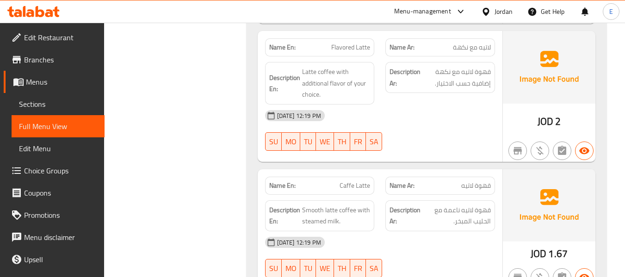
click at [352, 43] on span "Flavored Latte" at bounding box center [350, 48] width 39 height 10
copy span "Flavored Latte"
click at [457, 114] on div "[DATE] 12:19 PM" at bounding box center [380, 116] width 241 height 22
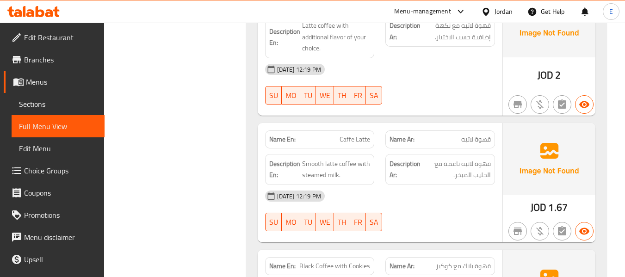
scroll to position [1342, 0]
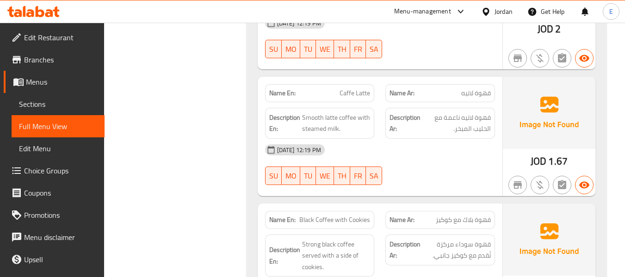
click at [490, 101] on div "Name Ar: قهوة لاتيه" at bounding box center [440, 93] width 110 height 18
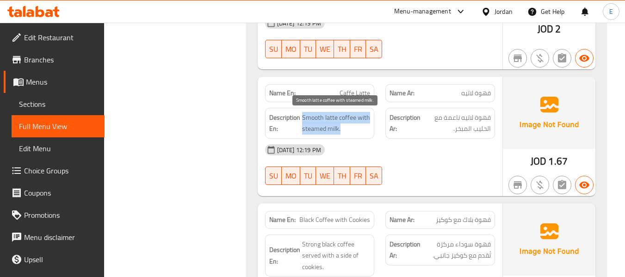
drag, startPoint x: 303, startPoint y: 114, endPoint x: 360, endPoint y: 131, distance: 59.9
click at [360, 131] on span "Smooth latte coffee with steamed milk." at bounding box center [336, 123] width 68 height 23
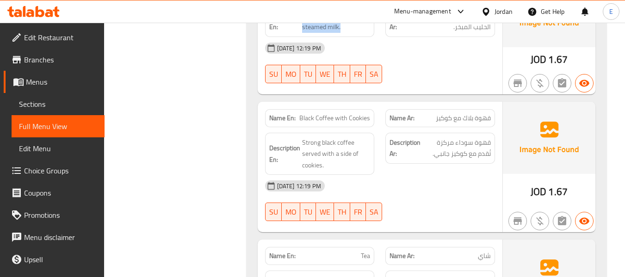
scroll to position [1481, 0]
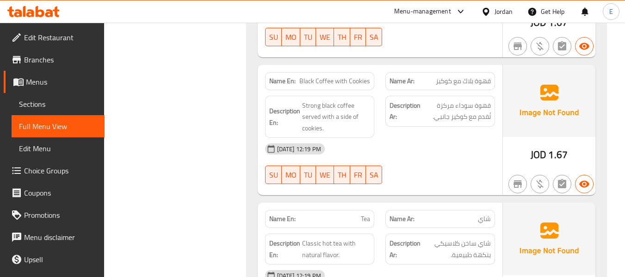
click at [466, 83] on span "قهوة بلاك مع كوكيز" at bounding box center [463, 81] width 55 height 10
click at [291, 78] on strong "Name En:" at bounding box center [282, 81] width 26 height 10
click at [340, 77] on span "Black Coffee with Cookies" at bounding box center [334, 81] width 71 height 10
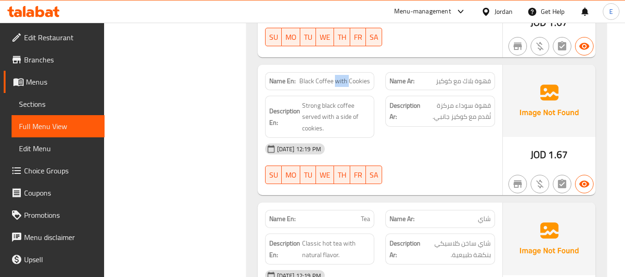
click at [340, 77] on span "Black Coffee with Cookies" at bounding box center [334, 81] width 71 height 10
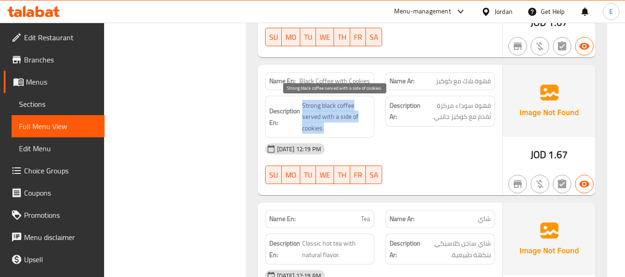
drag, startPoint x: 300, startPoint y: 100, endPoint x: 351, endPoint y: 130, distance: 58.5
click at [351, 130] on h6 "Description En: Strong black coffee served with a side of cookies." at bounding box center [319, 117] width 101 height 34
click at [351, 130] on span "Strong black coffee served with a side of cookies." at bounding box center [336, 117] width 68 height 34
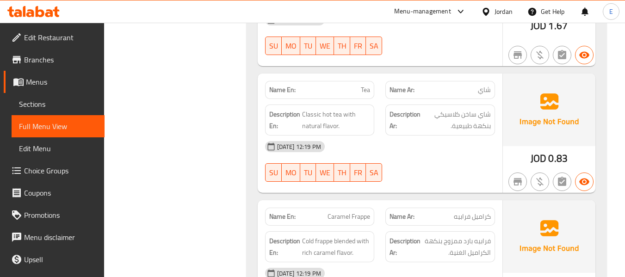
scroll to position [1620, 0]
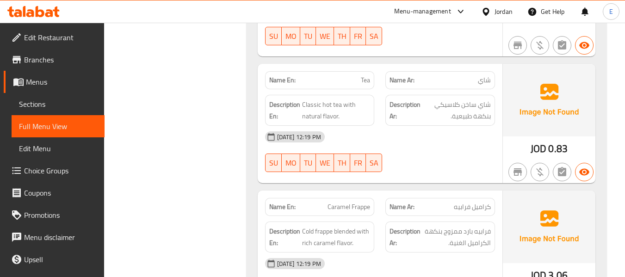
click at [483, 81] on span "شاي" at bounding box center [484, 80] width 13 height 10
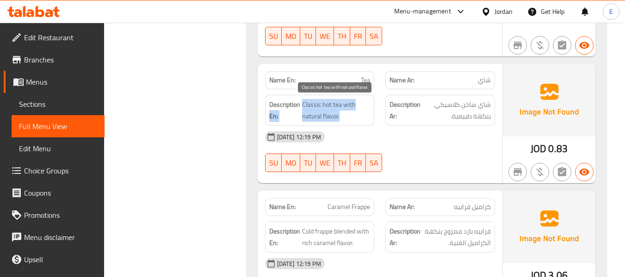
drag, startPoint x: 300, startPoint y: 105, endPoint x: 356, endPoint y: 118, distance: 57.5
click at [356, 118] on h6 "Description En: Classic hot tea with natural flavor." at bounding box center [319, 110] width 101 height 23
click at [356, 118] on span "Classic hot tea with natural flavor." at bounding box center [336, 110] width 68 height 23
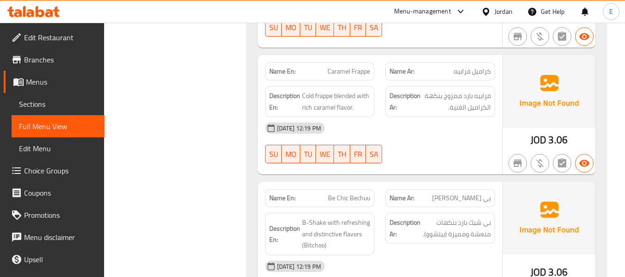
scroll to position [1758, 0]
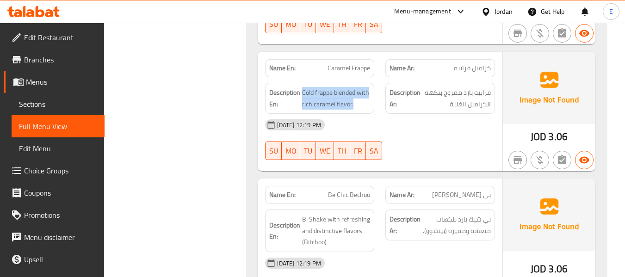
drag, startPoint x: 302, startPoint y: 93, endPoint x: 373, endPoint y: 105, distance: 71.8
click at [373, 105] on div "Description En: Cold frappe blended with rich caramel flavor." at bounding box center [320, 98] width 110 height 31
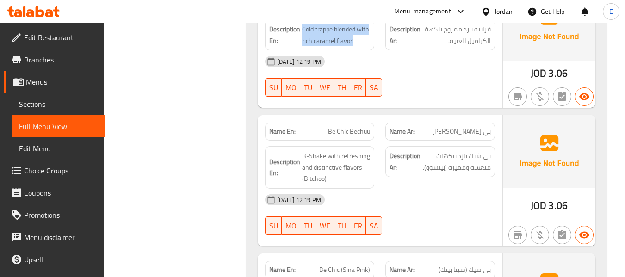
scroll to position [1897, 0]
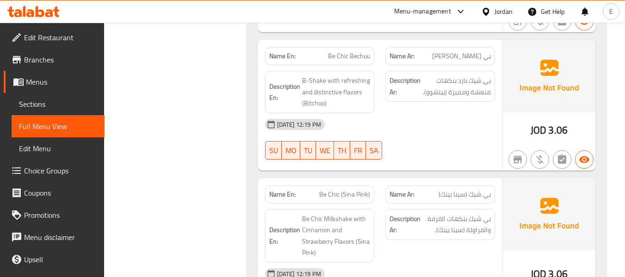
click at [342, 46] on div "Name En: Be Chic Bechuu" at bounding box center [320, 56] width 121 height 29
click at [482, 51] on span "بي [PERSON_NAME]" at bounding box center [461, 56] width 59 height 10
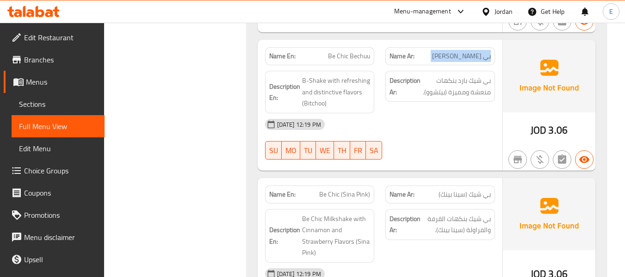
click at [482, 51] on span "بي [PERSON_NAME]" at bounding box center [461, 56] width 59 height 10
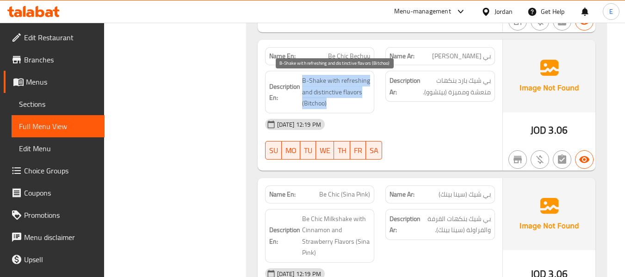
drag, startPoint x: 299, startPoint y: 76, endPoint x: 367, endPoint y: 103, distance: 73.4
click at [367, 103] on h6 "Description En: B-Shake with refreshing and distinctive flavors (Bitchoo)" at bounding box center [319, 92] width 101 height 34
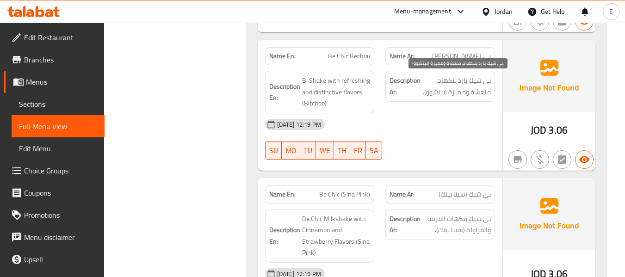
click at [459, 78] on span "بي شيك بارد بنكهات منعشة ومميزة (بيتشوو)." at bounding box center [456, 86] width 68 height 23
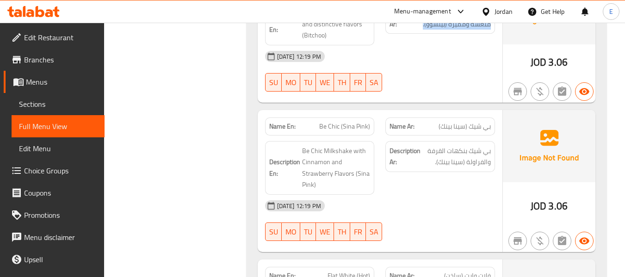
scroll to position [2036, 0]
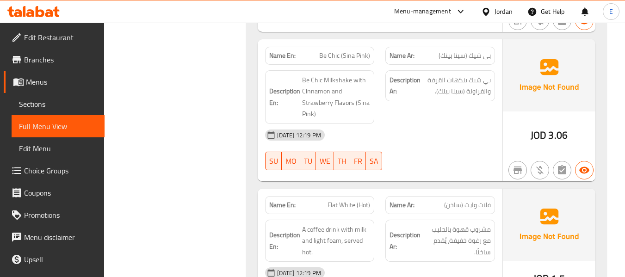
click at [480, 56] on span "بي شيك (سينا بينك)" at bounding box center [465, 56] width 52 height 10
click at [369, 49] on div "Name En: Be Chic (Sina Pink)" at bounding box center [320, 56] width 110 height 18
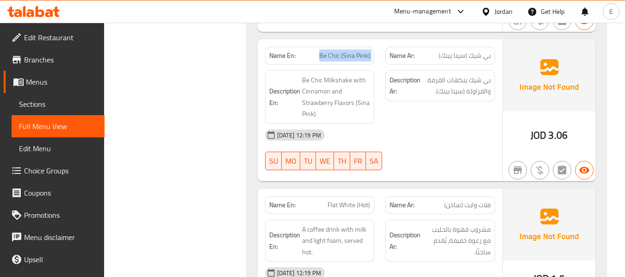
click at [369, 49] on div "Name En: Be Chic (Sina Pink)" at bounding box center [320, 56] width 110 height 18
click at [398, 114] on div "Description Ar: بي شيك بنكهات القرفة والفراولة (سينا بينك)." at bounding box center [440, 97] width 121 height 65
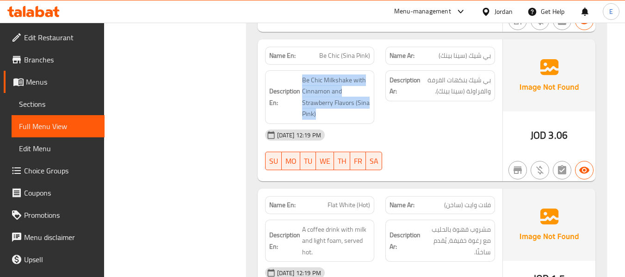
drag, startPoint x: 306, startPoint y: 76, endPoint x: 367, endPoint y: 121, distance: 75.9
click at [367, 121] on div "Description En: Be Chic Milkshake with Cinnamon and Strawberry Flavors (Sina Pi…" at bounding box center [320, 97] width 110 height 54
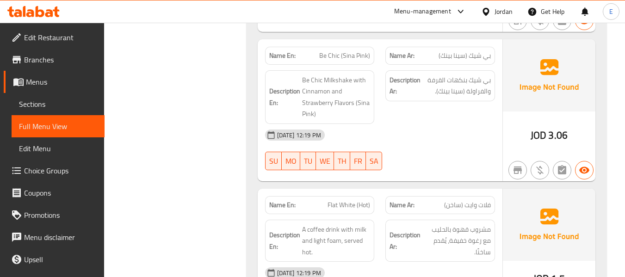
click at [367, 121] on div "Description En: Be Chic Milkshake with Cinnamon and Strawberry Flavors (Sina Pi…" at bounding box center [320, 97] width 110 height 54
click at [360, 61] on span "Be Chic (Sina Pink)" at bounding box center [344, 56] width 51 height 10
copy span "Be Chic (Sina Pink)"
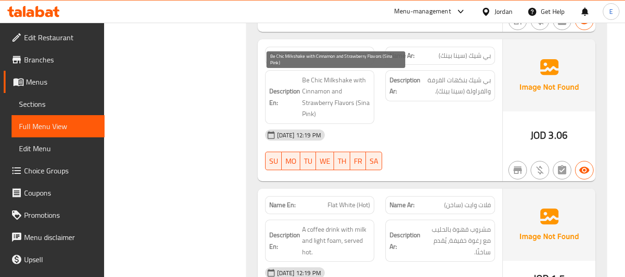
click at [340, 89] on span "Be Chic Milkshake with Cinnamon and Strawberry Flavors (Sina Pink)" at bounding box center [336, 97] width 68 height 45
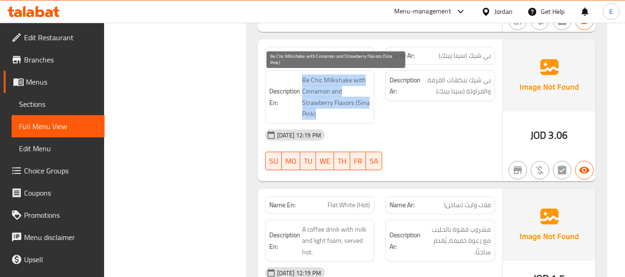
click at [340, 89] on span "Be Chic Milkshake with Cinnamon and Strawberry Flavors (Sina Pink)" at bounding box center [336, 97] width 68 height 45
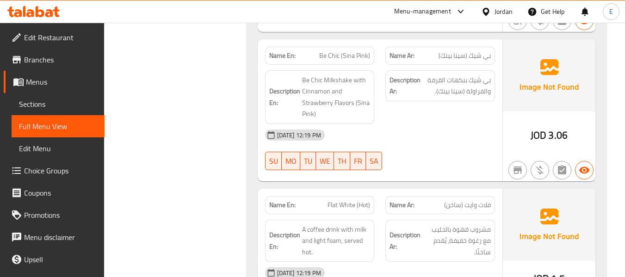
click at [475, 133] on div "[DATE] 12:19 PM" at bounding box center [380, 135] width 241 height 22
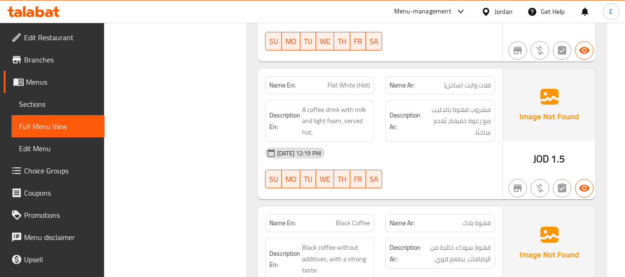
scroll to position [2175, 0]
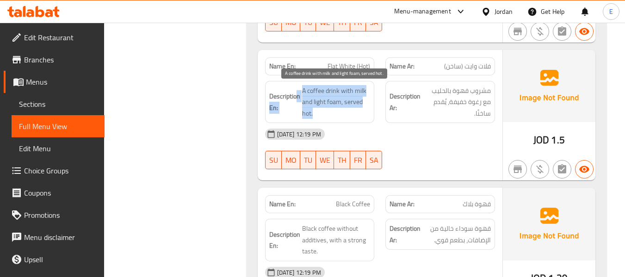
drag, startPoint x: 296, startPoint y: 87, endPoint x: 363, endPoint y: 114, distance: 72.4
click at [363, 114] on h6 "Description En: A coffee drink with milk and light foam, served hot." at bounding box center [319, 102] width 101 height 34
click at [363, 114] on span "A coffee drink with milk and light foam, served hot." at bounding box center [336, 102] width 68 height 34
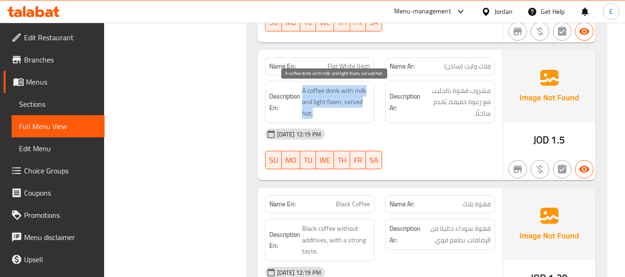
click at [363, 114] on span "A coffee drink with milk and light foam, served hot." at bounding box center [336, 102] width 68 height 34
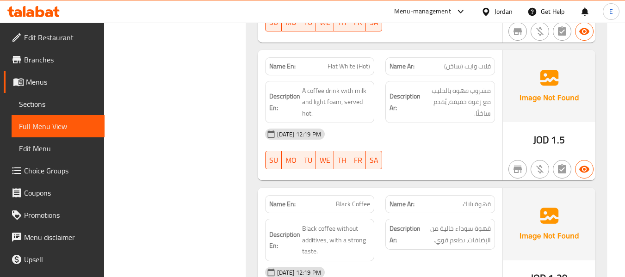
click at [453, 155] on div "30-08-2025 12:19 PM SU MO TU WE TH FR SA" at bounding box center [380, 149] width 241 height 52
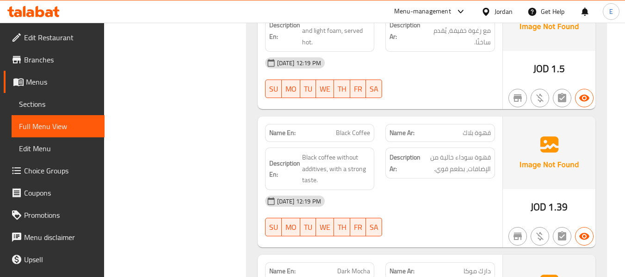
scroll to position [2314, 0]
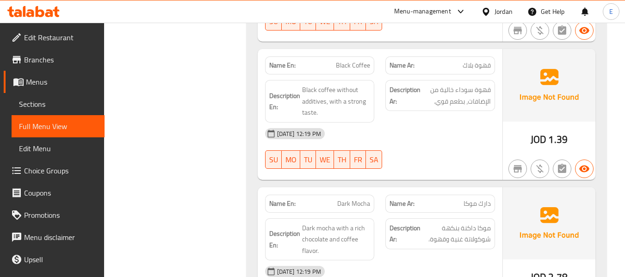
click at [492, 70] on div "Name Ar: قهوة بلاك" at bounding box center [440, 65] width 110 height 18
click at [362, 61] on span "Black Coffee" at bounding box center [353, 66] width 34 height 10
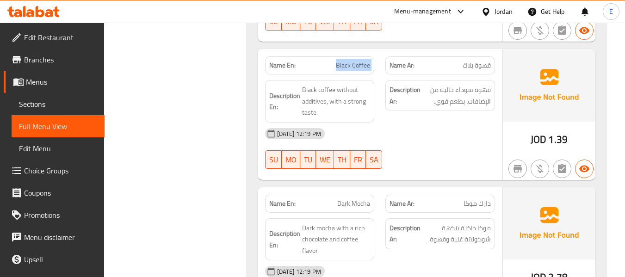
click at [362, 61] on span "Black Coffee" at bounding box center [353, 66] width 34 height 10
click at [308, 86] on span "Black coffee without additives, with a strong taste." at bounding box center [336, 101] width 68 height 34
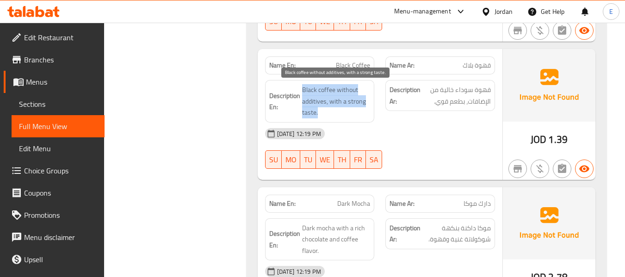
drag, startPoint x: 300, startPoint y: 82, endPoint x: 364, endPoint y: 117, distance: 73.3
click at [364, 117] on div "Description En: Black coffee without additives, with a strong taste." at bounding box center [320, 101] width 110 height 43
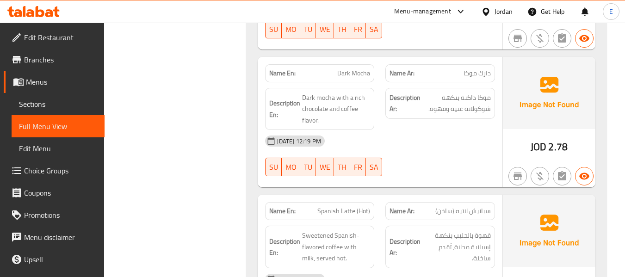
scroll to position [2453, 0]
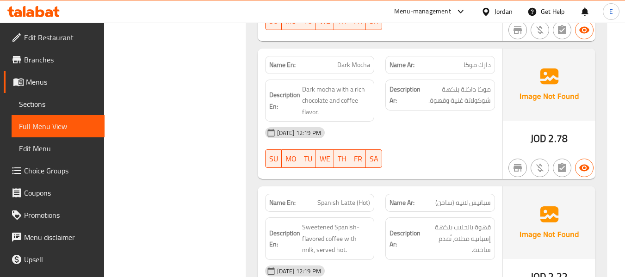
click at [472, 62] on span "دارك موكا" at bounding box center [477, 65] width 27 height 10
click at [343, 65] on span "Dark Mocha" at bounding box center [353, 65] width 33 height 10
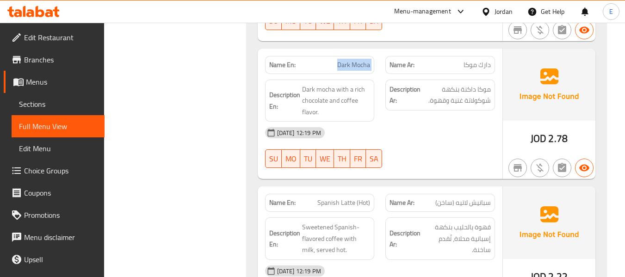
click at [343, 65] on span "Dark Mocha" at bounding box center [353, 65] width 33 height 10
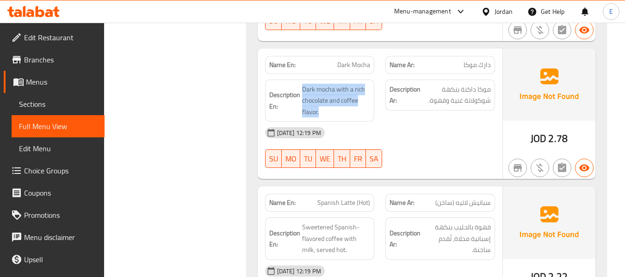
drag, startPoint x: 301, startPoint y: 86, endPoint x: 372, endPoint y: 113, distance: 76.3
click at [372, 113] on div "Description En: Dark mocha with a rich chocolate and coffee flavor." at bounding box center [320, 101] width 110 height 43
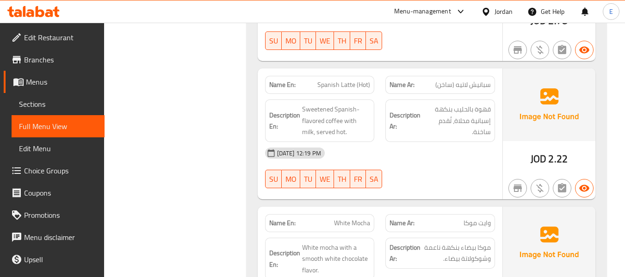
scroll to position [2591, 0]
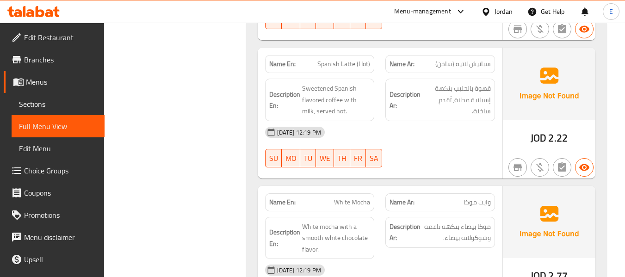
click at [350, 63] on span "Spanish Latte (Hot)" at bounding box center [343, 64] width 53 height 10
click at [469, 62] on span "سبانيش لاتيه (ساخن)" at bounding box center [463, 64] width 56 height 10
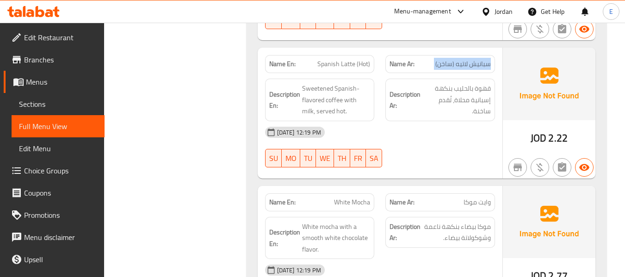
click at [469, 62] on span "سبانيش لاتيه (ساخن)" at bounding box center [463, 64] width 56 height 10
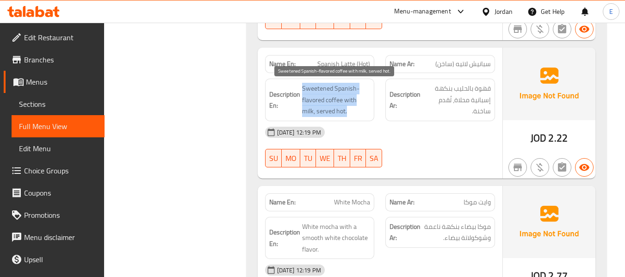
drag, startPoint x: 301, startPoint y: 82, endPoint x: 366, endPoint y: 114, distance: 72.6
click at [366, 114] on div "Description En: Sweetened Spanish-flavored coffee with milk, served hot." at bounding box center [320, 100] width 110 height 43
click at [366, 114] on span "Sweetened Spanish-flavored coffee with milk, served hot." at bounding box center [336, 100] width 68 height 34
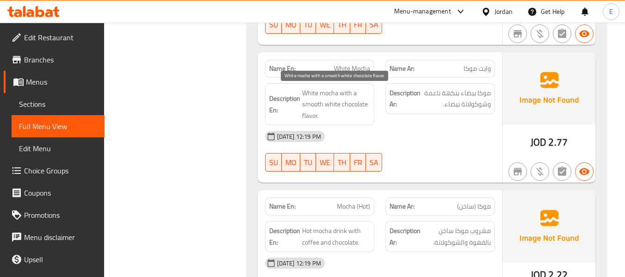
scroll to position [2730, 0]
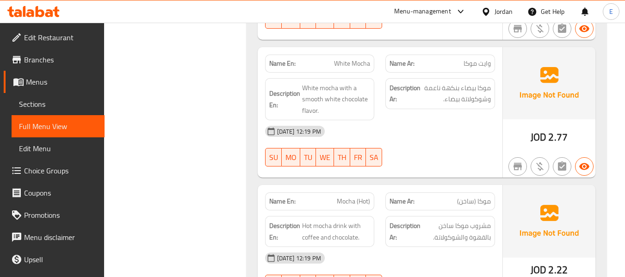
click at [485, 56] on div "Name Ar: وايت موكا" at bounding box center [440, 64] width 110 height 18
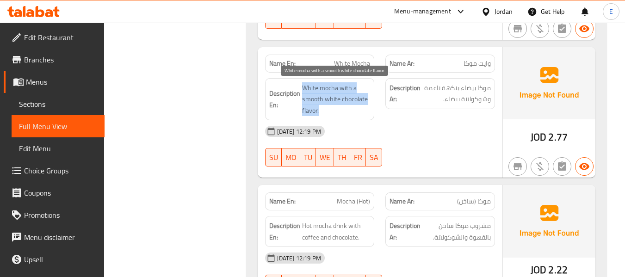
drag, startPoint x: 300, startPoint y: 82, endPoint x: 369, endPoint y: 111, distance: 75.1
click at [369, 111] on h6 "Description En: White mocha with a smooth white chocolate flavor." at bounding box center [319, 99] width 101 height 34
click at [369, 111] on span "White mocha with a smooth white chocolate flavor." at bounding box center [336, 99] width 68 height 34
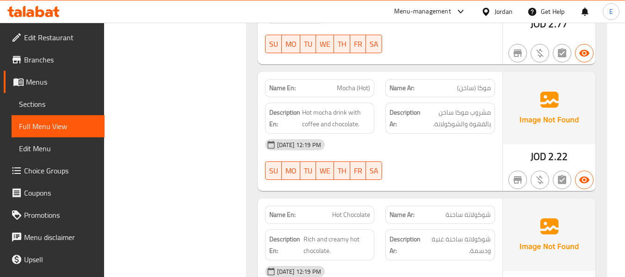
scroll to position [2869, 0]
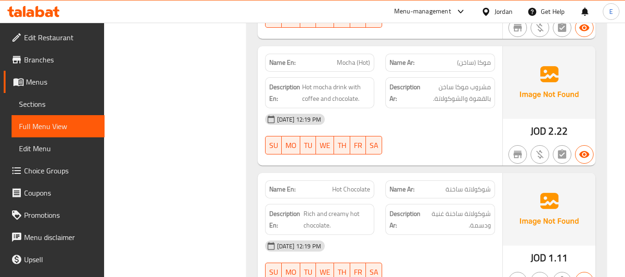
click at [468, 67] on span "موكا (ساخن)" at bounding box center [474, 63] width 34 height 10
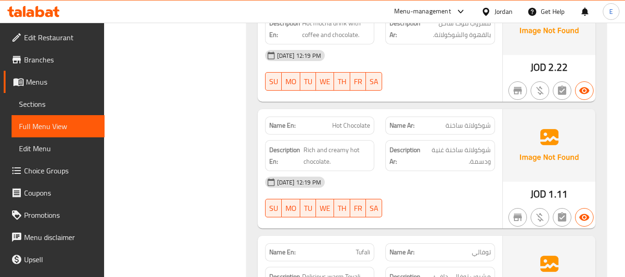
scroll to position [2962, 0]
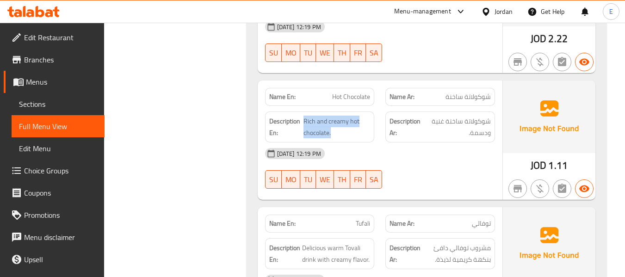
drag, startPoint x: 317, startPoint y: 117, endPoint x: 372, endPoint y: 128, distance: 56.3
click at [372, 128] on div "Description En: Rich and creamy hot chocolate." at bounding box center [320, 127] width 110 height 31
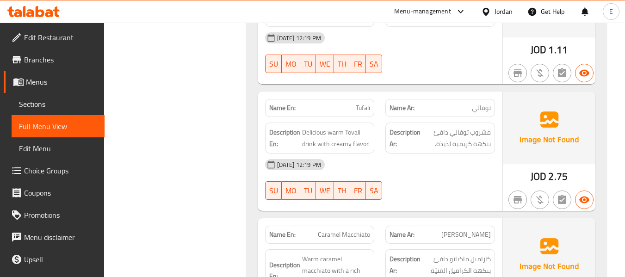
scroll to position [3100, 0]
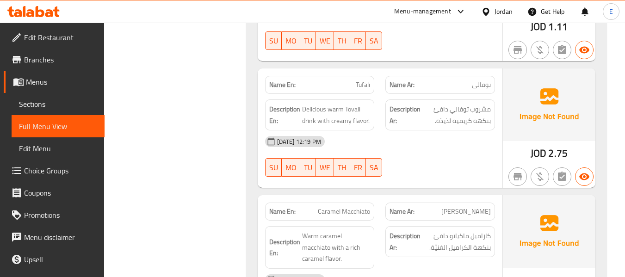
click at [367, 75] on div "Name En: Tufali" at bounding box center [320, 84] width 121 height 29
click at [483, 86] on span "توفالي" at bounding box center [481, 85] width 19 height 10
drag, startPoint x: 303, startPoint y: 109, endPoint x: 371, endPoint y: 124, distance: 69.7
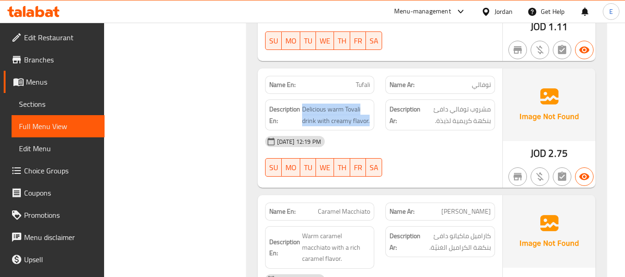
click at [371, 124] on div "Description En: Delicious warm Tovali drink with creamy flavor." at bounding box center [320, 114] width 110 height 31
click at [434, 139] on div "[DATE] 12:19 PM" at bounding box center [380, 141] width 241 height 22
click at [437, 120] on span "مشروب توفالي دافئ بنكهة كريمية لذيذة." at bounding box center [456, 115] width 68 height 23
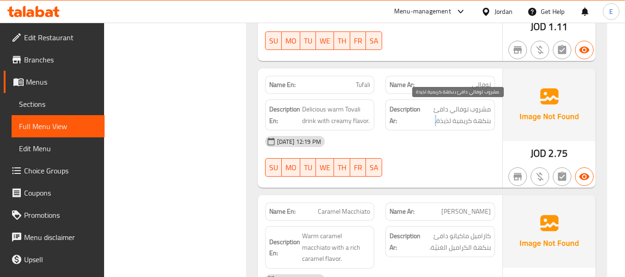
click at [437, 120] on span "مشروب توفالي دافئ بنكهة كريمية لذيذة." at bounding box center [456, 115] width 68 height 23
click at [363, 78] on div "Name En: Tufali" at bounding box center [320, 85] width 110 height 18
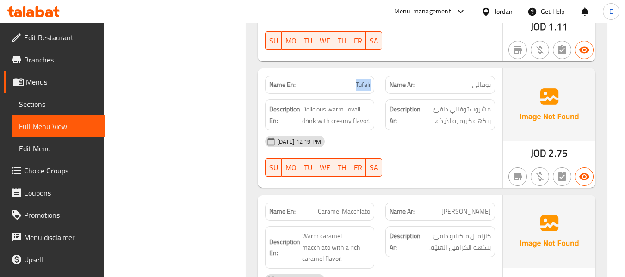
copy span "Tufali"
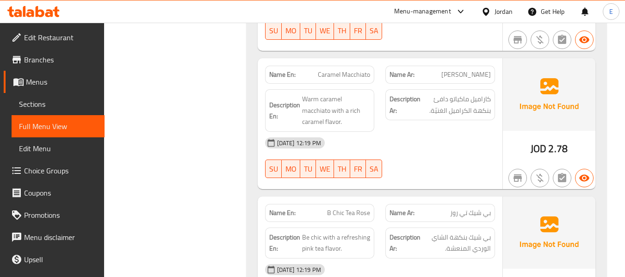
scroll to position [3239, 0]
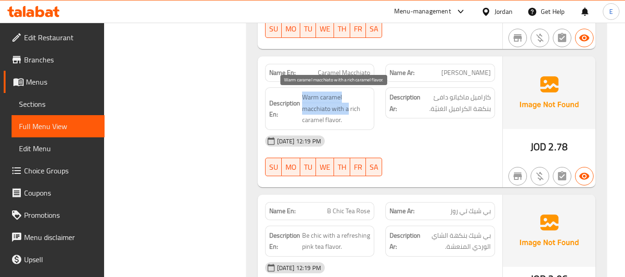
drag, startPoint x: 315, startPoint y: 92, endPoint x: 348, endPoint y: 110, distance: 38.3
click at [348, 110] on h6 "Description En: Warm caramel macchiato with a rich caramel flavor." at bounding box center [319, 109] width 101 height 34
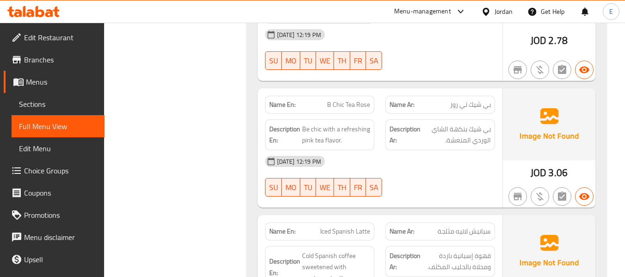
scroll to position [3378, 0]
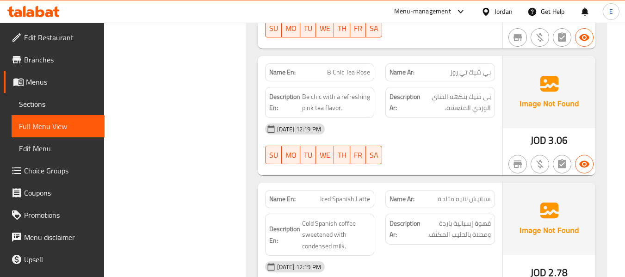
click at [474, 71] on span "بي شيك تي روز" at bounding box center [470, 73] width 41 height 10
click at [358, 71] on span "B Chic Tea Rose" at bounding box center [348, 73] width 43 height 10
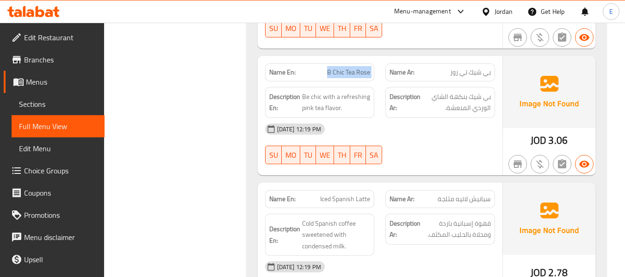
click at [358, 71] on span "B Chic Tea Rose" at bounding box center [348, 73] width 43 height 10
click at [307, 95] on span "Be chic with a refreshing pink tea flavor." at bounding box center [336, 102] width 68 height 23
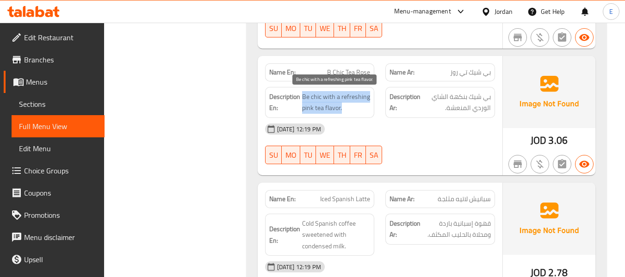
drag, startPoint x: 302, startPoint y: 97, endPoint x: 366, endPoint y: 109, distance: 65.0
click at [366, 109] on span "Be chic with a refreshing pink tea flavor." at bounding box center [336, 102] width 68 height 23
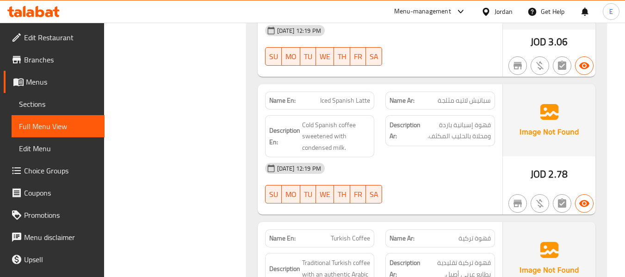
scroll to position [3517, 0]
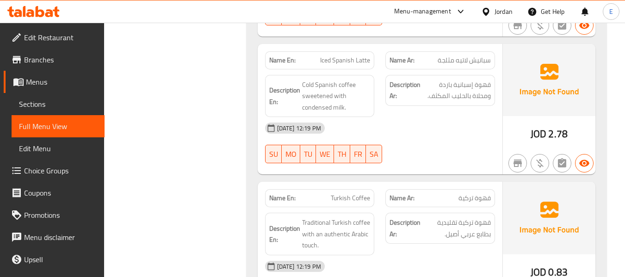
click at [482, 61] on span "سبانيش لاتيه مثلجة" at bounding box center [464, 61] width 53 height 10
click at [345, 63] on span "Iced Spanish Latte" at bounding box center [345, 61] width 50 height 10
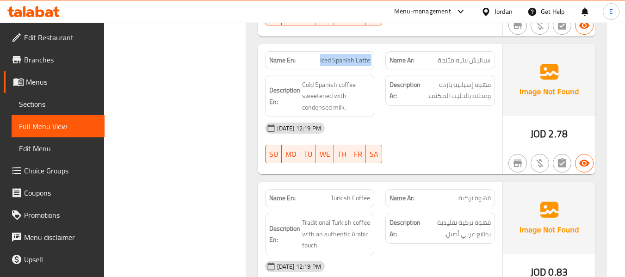
click at [345, 63] on span "Iced Spanish Latte" at bounding box center [345, 61] width 50 height 10
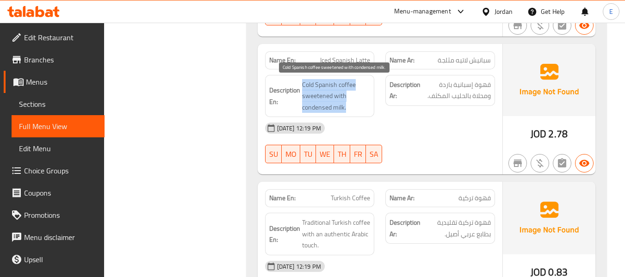
drag, startPoint x: 302, startPoint y: 85, endPoint x: 359, endPoint y: 107, distance: 61.1
click at [359, 107] on span "Cold Spanish coffee sweetened with condensed milk." at bounding box center [336, 96] width 68 height 34
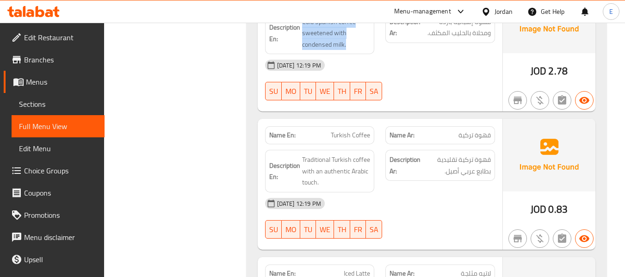
scroll to position [3656, 0]
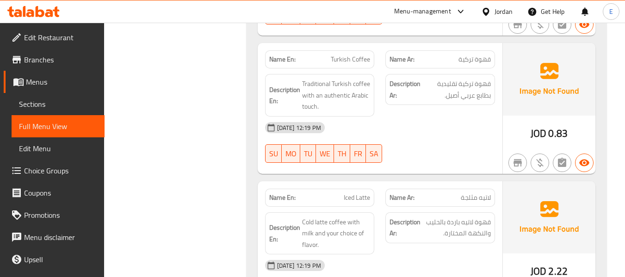
click at [477, 56] on span "قهوة تركية" at bounding box center [475, 60] width 32 height 10
click at [335, 59] on span "Turkish Coffee" at bounding box center [350, 60] width 39 height 10
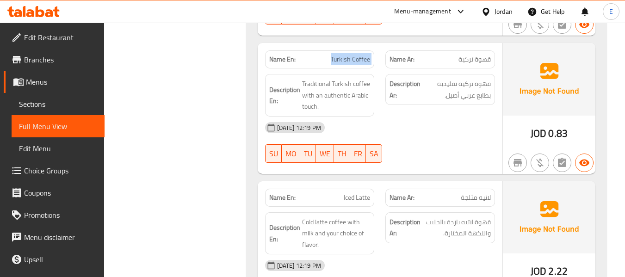
click at [335, 59] on span "Turkish Coffee" at bounding box center [350, 60] width 39 height 10
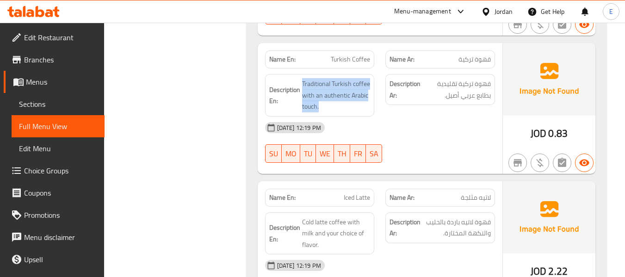
drag, startPoint x: 301, startPoint y: 75, endPoint x: 371, endPoint y: 108, distance: 76.8
click at [371, 108] on div "Description En: Traditional Turkish coffee with an authentic Arabic touch." at bounding box center [320, 95] width 110 height 43
click at [334, 99] on span "Traditional Turkish coffee with an authentic Arabic touch." at bounding box center [336, 95] width 68 height 34
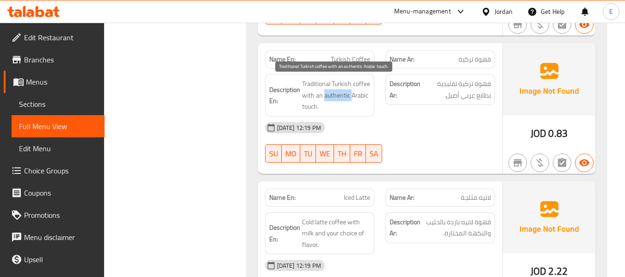
click at [334, 99] on span "Traditional Turkish coffee with an authentic Arabic touch." at bounding box center [336, 95] width 68 height 34
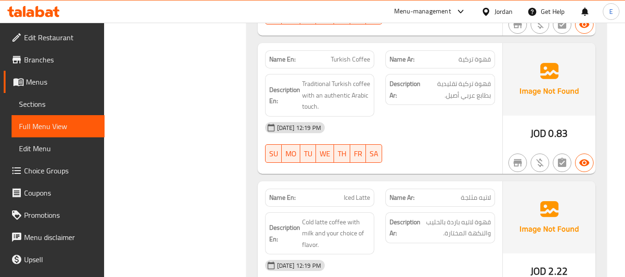
click at [410, 112] on div "Description Ar: قهوة تركية تقليدية بطابع عربي أصيل." at bounding box center [440, 95] width 121 height 54
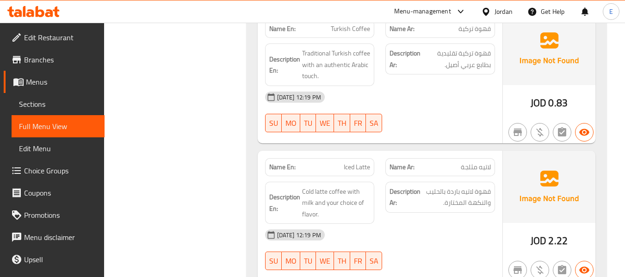
scroll to position [3748, 0]
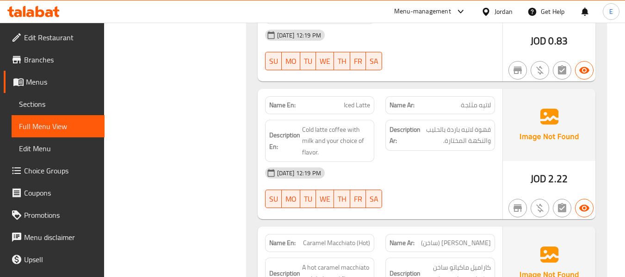
click at [483, 112] on div "Name Ar: لاتيه مثلجة" at bounding box center [440, 105] width 110 height 18
click at [370, 104] on span "Iced Latte" at bounding box center [357, 105] width 26 height 10
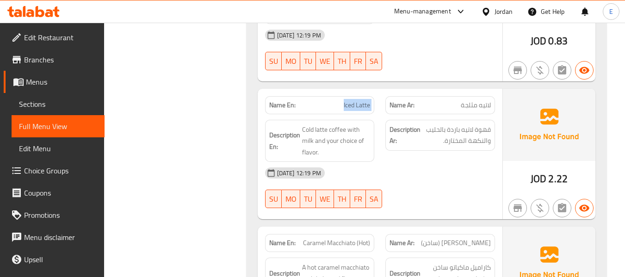
click at [370, 104] on span "Iced Latte" at bounding box center [357, 105] width 26 height 10
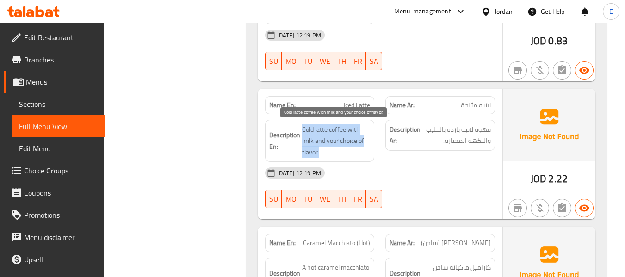
drag, startPoint x: 305, startPoint y: 125, endPoint x: 365, endPoint y: 151, distance: 64.9
click at [365, 151] on h6 "Description En: Cold latte coffee with milk and your choice of flavor." at bounding box center [319, 141] width 101 height 34
click at [365, 151] on span "Cold latte coffee with milk and your choice of flavor." at bounding box center [336, 141] width 68 height 34
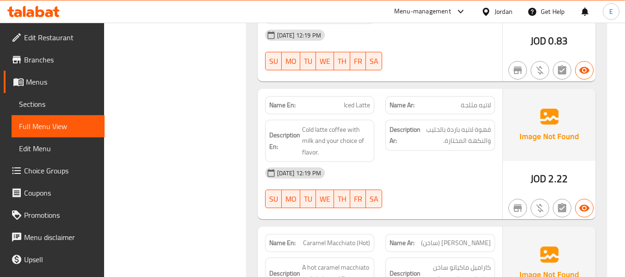
click at [357, 105] on span "Iced Latte" at bounding box center [357, 105] width 26 height 10
copy span "Iced Latte"
click at [477, 115] on div "Description Ar: قهوة لاتيه باردة بالحليب والنكهة المختارة." at bounding box center [440, 141] width 121 height 54
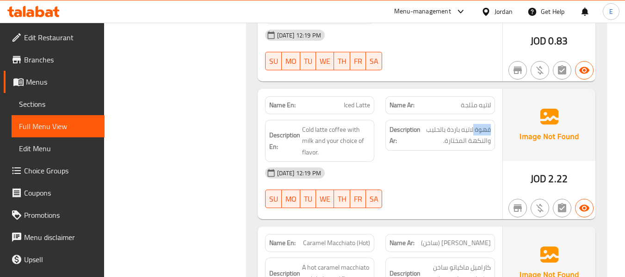
click at [477, 115] on div "Description Ar: قهوة لاتيه باردة بالحليب والنكهة المختارة." at bounding box center [440, 141] width 121 height 54
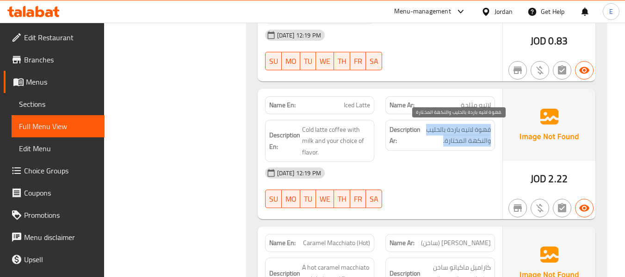
click at [468, 140] on span "قهوة لاتيه باردة بالحليب والنكهة المختارة." at bounding box center [456, 135] width 68 height 23
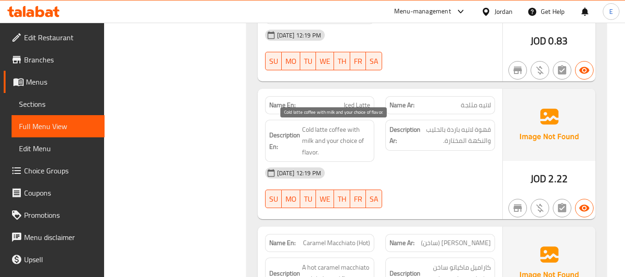
click at [367, 127] on span "Cold latte coffee with milk and your choice of flavor." at bounding box center [336, 141] width 68 height 34
click at [440, 163] on div "[DATE] 12:19 PM" at bounding box center [380, 173] width 241 height 22
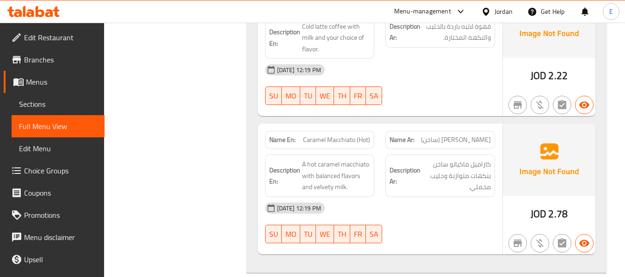
scroll to position [3887, 0]
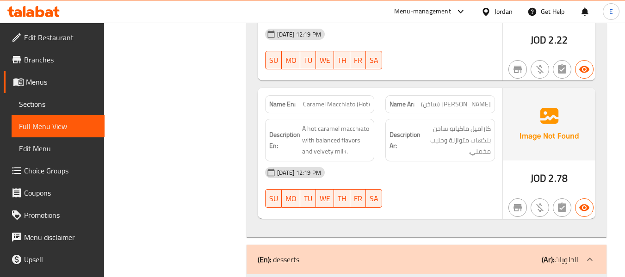
click at [557, 178] on span "2.78" at bounding box center [557, 178] width 19 height 18
click at [464, 105] on span "[PERSON_NAME] (ساخن)" at bounding box center [456, 104] width 70 height 10
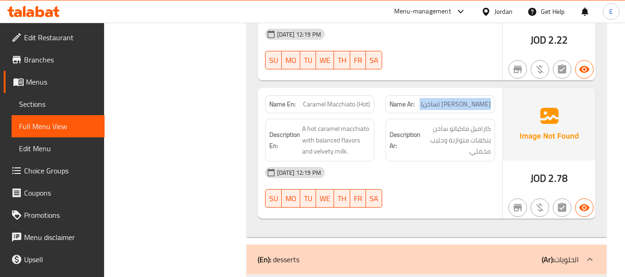
click at [464, 105] on span "[PERSON_NAME] (ساخن)" at bounding box center [456, 104] width 70 height 10
click at [337, 104] on span "Caramel Macchiato (Hot)" at bounding box center [336, 104] width 67 height 10
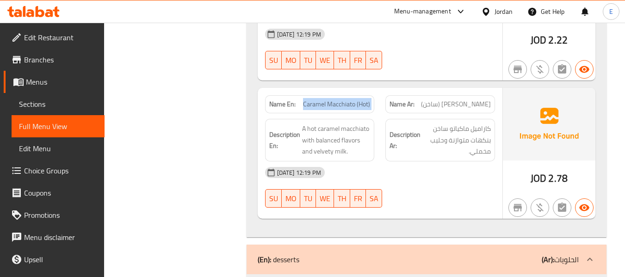
click at [337, 104] on span "Caramel Macchiato (Hot)" at bounding box center [336, 104] width 67 height 10
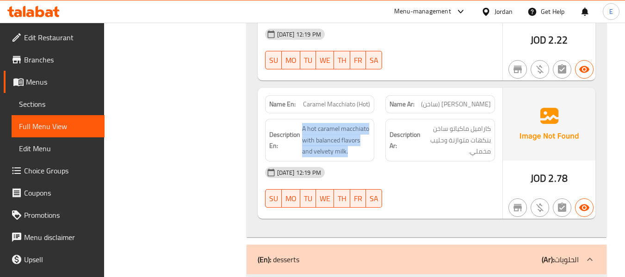
drag, startPoint x: 302, startPoint y: 125, endPoint x: 370, endPoint y: 153, distance: 73.3
click at [370, 153] on span "A hot caramel macchiato with balanced flavors and velvety milk." at bounding box center [336, 140] width 68 height 34
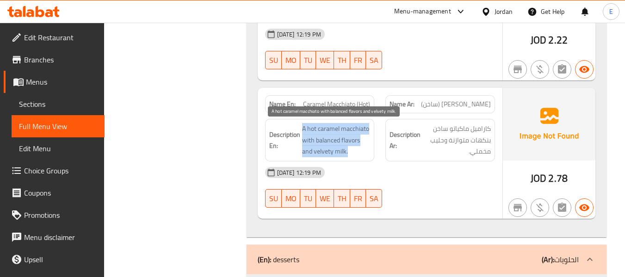
click at [370, 153] on span "A hot caramel macchiato with balanced flavors and velvety milk." at bounding box center [336, 140] width 68 height 34
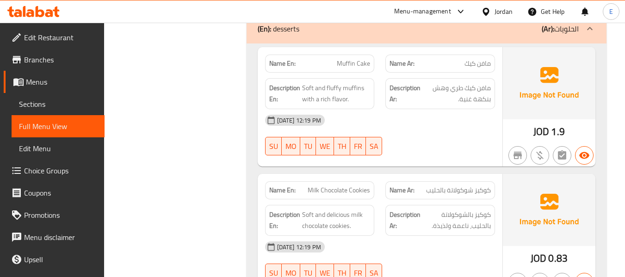
scroll to position [4119, 0]
click at [480, 60] on span "مافن كيك" at bounding box center [478, 63] width 26 height 10
click at [358, 62] on span "Muffin Cake" at bounding box center [353, 63] width 33 height 10
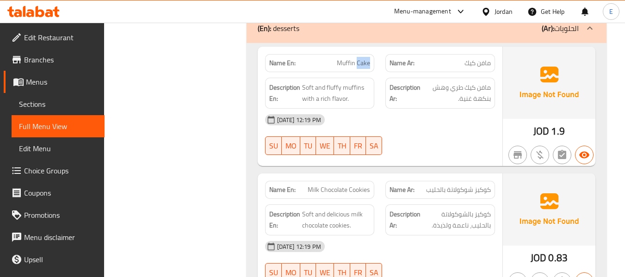
click at [358, 62] on span "Muffin Cake" at bounding box center [353, 63] width 33 height 10
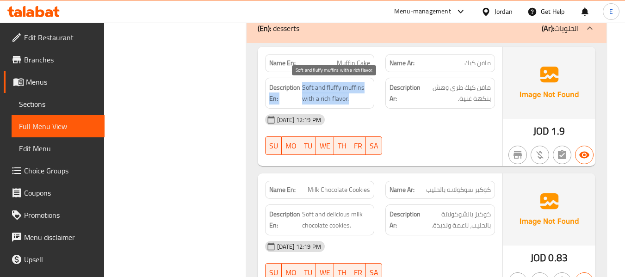
drag, startPoint x: 325, startPoint y: 87, endPoint x: 367, endPoint y: 101, distance: 44.0
click at [367, 101] on h6 "Description En: Soft and fluffy muffins with a rich flavor." at bounding box center [319, 93] width 101 height 23
click at [367, 101] on span "Soft and fluffy muffins with a rich flavor." at bounding box center [336, 93] width 68 height 23
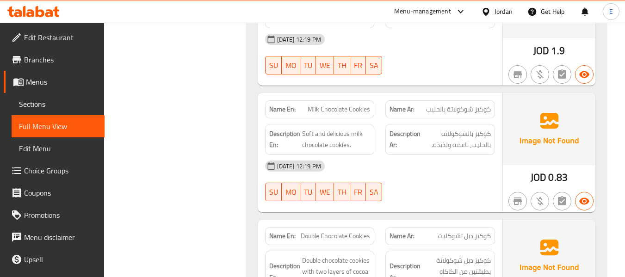
scroll to position [4211, 0]
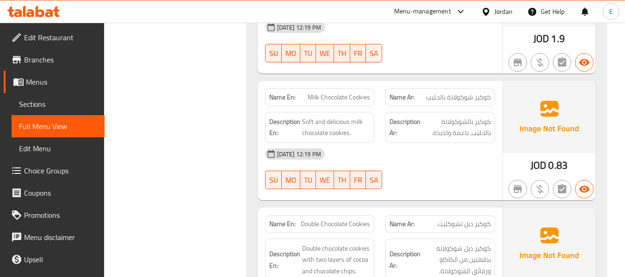
click at [451, 93] on span "كوكيز شوكولاتة بالحليب" at bounding box center [458, 98] width 65 height 10
click at [344, 93] on span "Milk Chocolate Cookies" at bounding box center [339, 98] width 62 height 10
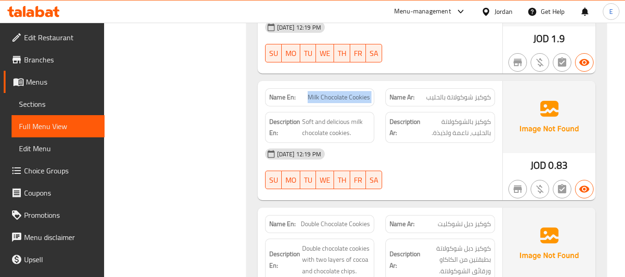
click at [344, 93] on span "Milk Chocolate Cookies" at bounding box center [339, 98] width 62 height 10
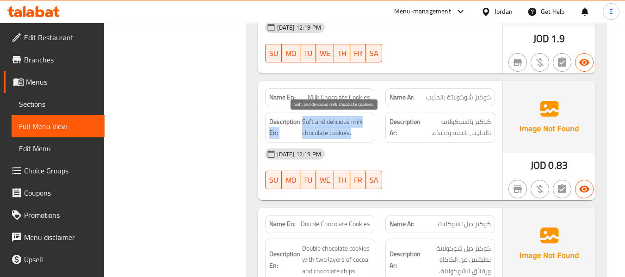
drag, startPoint x: 312, startPoint y: 122, endPoint x: 369, endPoint y: 136, distance: 58.6
click at [369, 136] on h6 "Description En: Soft and delicious milk chocolate cookies." at bounding box center [319, 127] width 101 height 23
click at [369, 136] on span "Soft and delicious milk chocolate cookies." at bounding box center [336, 127] width 68 height 23
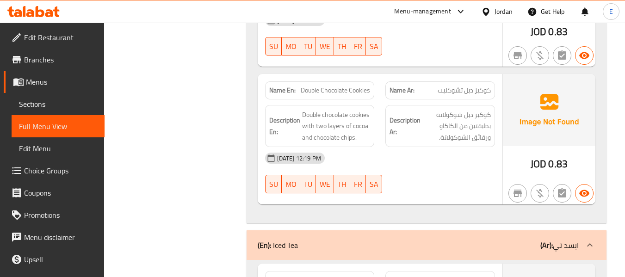
scroll to position [4350, 0]
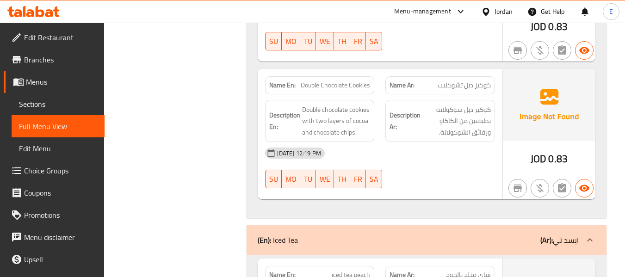
click at [494, 82] on div "Name Ar: كوكيز دبل تشوكليت" at bounding box center [440, 85] width 110 height 18
click at [368, 81] on span "Double Chocolate Cookies" at bounding box center [335, 86] width 69 height 10
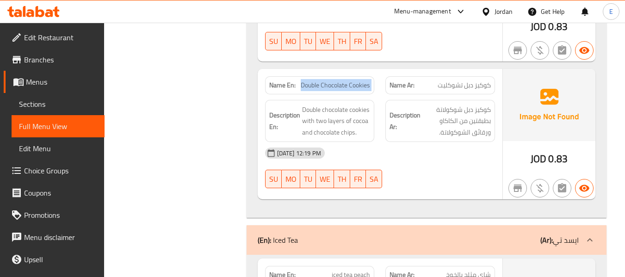
click at [368, 81] on span "Double Chocolate Cookies" at bounding box center [335, 86] width 69 height 10
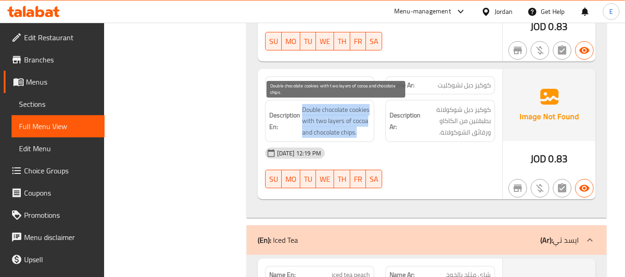
drag, startPoint x: 296, startPoint y: 105, endPoint x: 361, endPoint y: 142, distance: 74.6
click at [361, 138] on h6 "Description En: Double chocolate cookies with two layers of cocoa and chocolate…" at bounding box center [319, 121] width 101 height 34
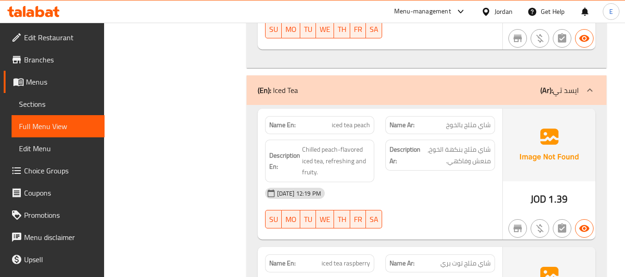
scroll to position [4535, 0]
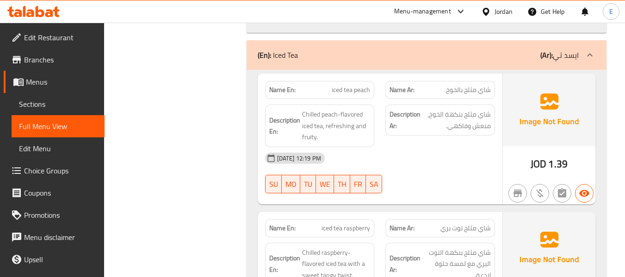
click at [560, 173] on span "1.39" at bounding box center [557, 164] width 19 height 18
click at [348, 99] on div "Name En: iced tea peach" at bounding box center [320, 90] width 110 height 18
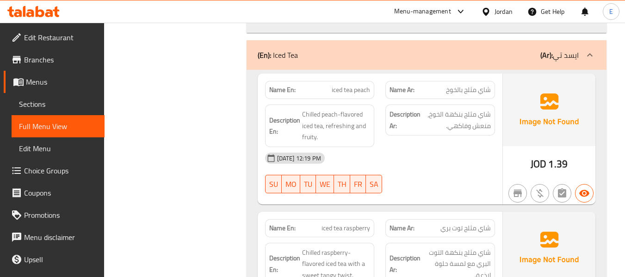
click at [462, 95] on span "شاي مثلج بالخوخ" at bounding box center [468, 90] width 45 height 10
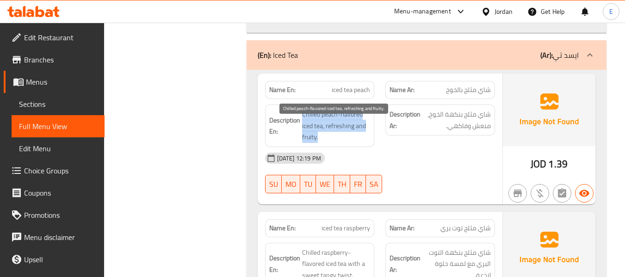
drag, startPoint x: 300, startPoint y: 122, endPoint x: 367, endPoint y: 147, distance: 71.2
click at [367, 143] on h6 "Description En: Chilled peach-flavored iced tea, refreshing and fruity." at bounding box center [319, 126] width 101 height 34
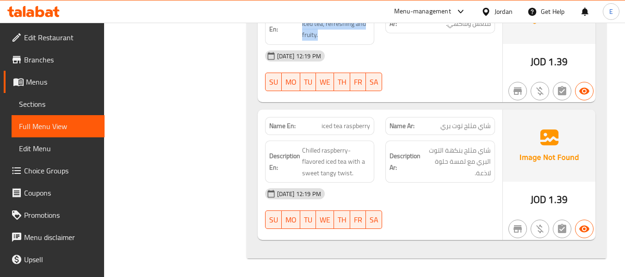
scroll to position [4649, 0]
click at [471, 132] on div "Name Ar: شاي مثلج توت بري" at bounding box center [440, 126] width 110 height 18
click at [351, 123] on span "iced tea raspberry" at bounding box center [346, 126] width 49 height 10
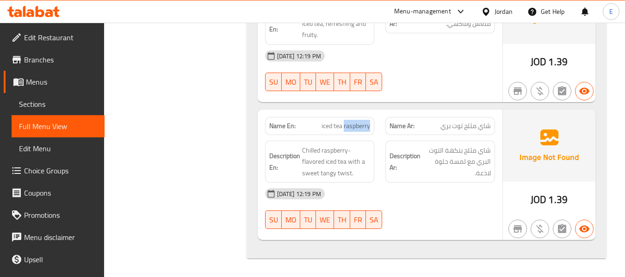
click at [351, 123] on span "iced tea raspberry" at bounding box center [346, 126] width 49 height 10
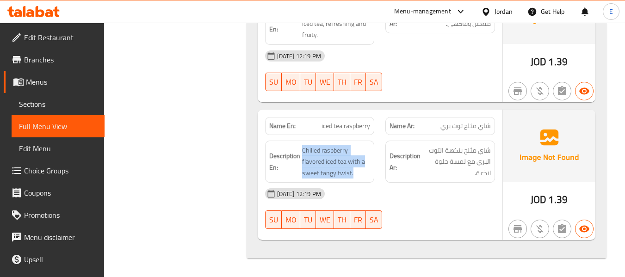
drag, startPoint x: 313, startPoint y: 148, endPoint x: 358, endPoint y: 180, distance: 55.5
click at [358, 180] on div "Description En: Chilled raspberry-flavored iced tea with a sweet tangy twist." at bounding box center [320, 162] width 110 height 43
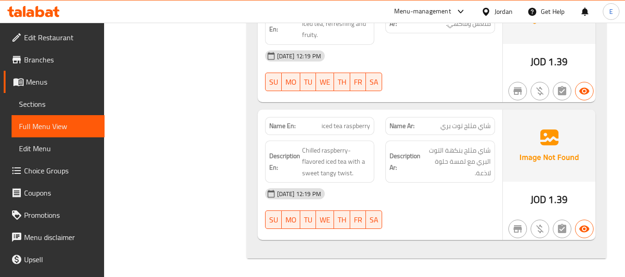
click at [367, 124] on span "iced tea raspberry" at bounding box center [346, 126] width 49 height 10
copy span "iced tea raspberry"
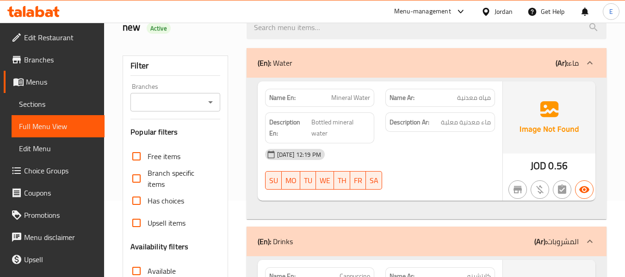
scroll to position [185, 0]
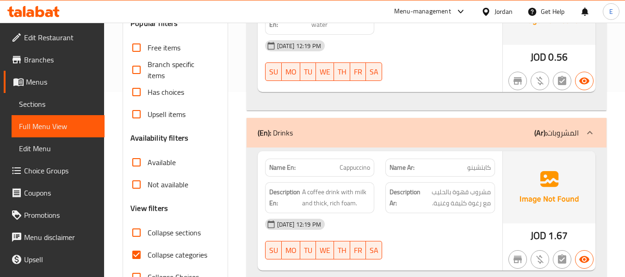
click at [139, 248] on input "Collapse categories" at bounding box center [136, 255] width 22 height 22
checkbox input "false"
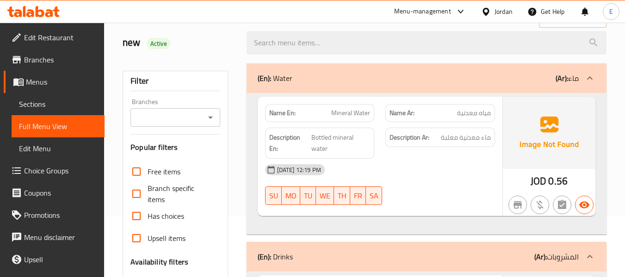
scroll to position [0, 0]
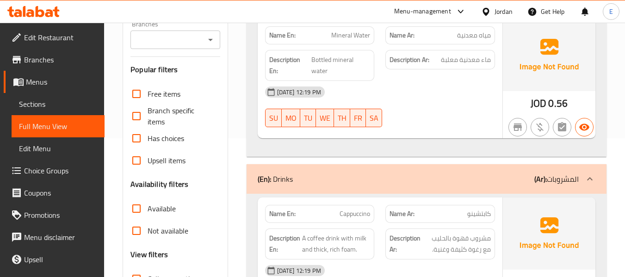
scroll to position [1158, 0]
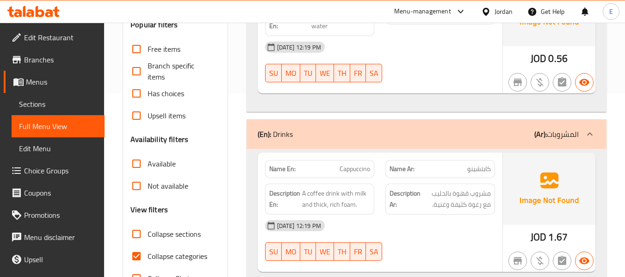
scroll to position [185, 0]
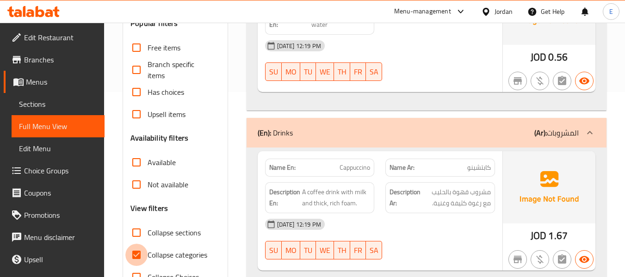
click at [140, 254] on input "Collapse categories" at bounding box center [136, 255] width 22 height 22
checkbox input "false"
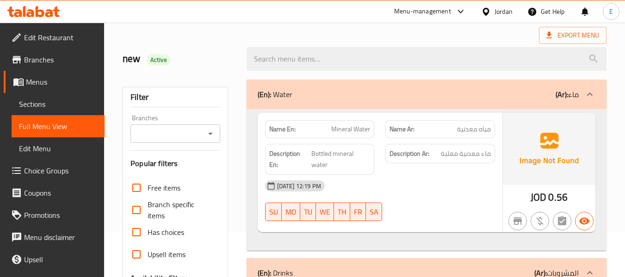
scroll to position [0, 0]
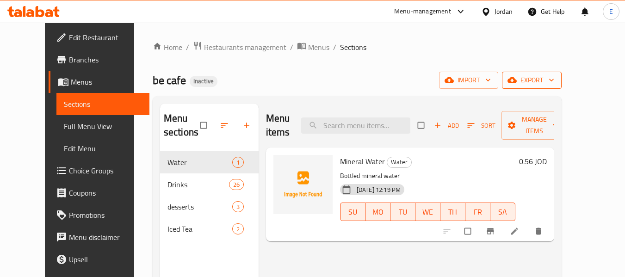
click at [554, 76] on span "export" at bounding box center [531, 81] width 45 height 12
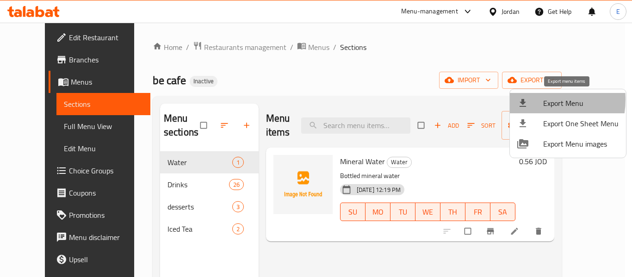
click at [531, 99] on div at bounding box center [530, 103] width 26 height 11
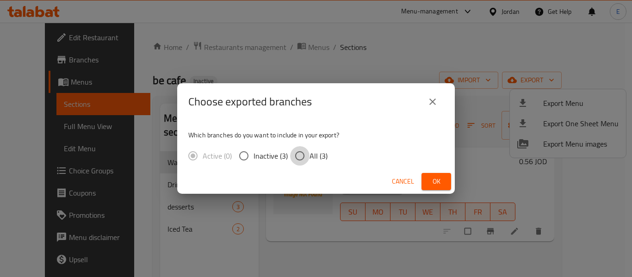
click at [301, 159] on input "All (3)" at bounding box center [299, 155] width 19 height 19
radio input "true"
click at [441, 179] on span "Ok" at bounding box center [436, 182] width 15 height 12
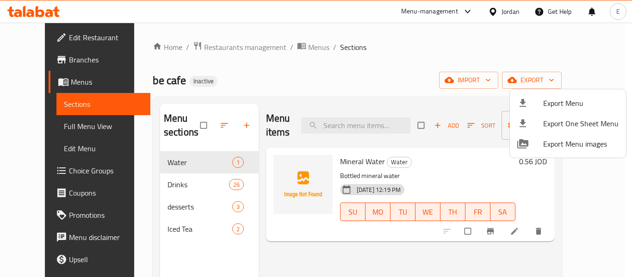
click at [51, 127] on div at bounding box center [316, 138] width 632 height 277
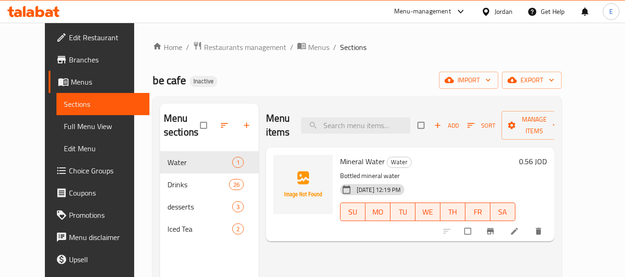
click at [64, 127] on span "Full Menu View" at bounding box center [103, 126] width 78 height 11
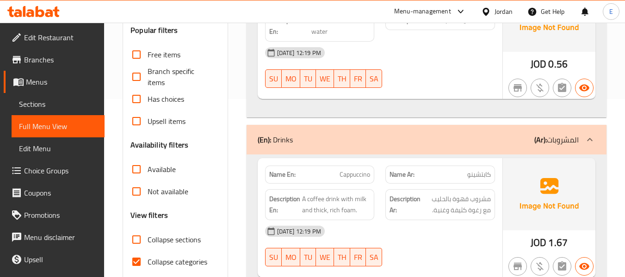
scroll to position [231, 0]
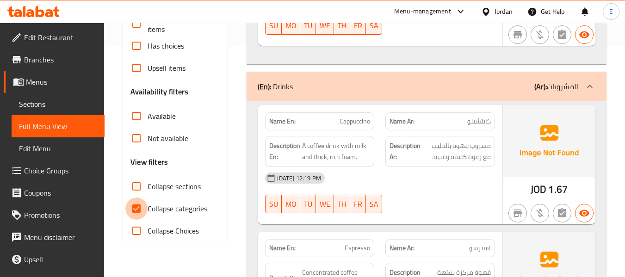
click at [137, 208] on input "Collapse categories" at bounding box center [136, 209] width 22 height 22
checkbox input "false"
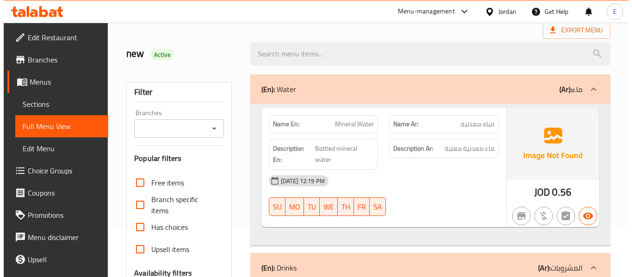
scroll to position [0, 0]
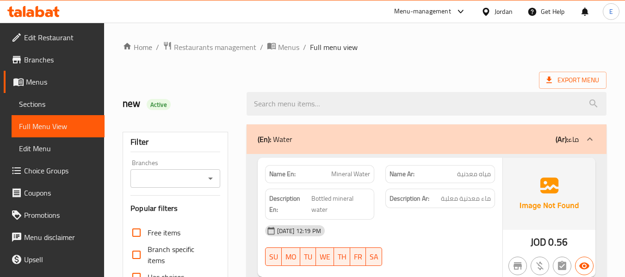
click at [459, 83] on div "new Active" at bounding box center [364, 103] width 495 height 41
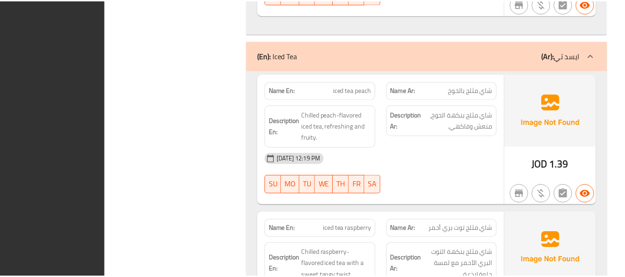
scroll to position [4339, 0]
